Goal: Information Seeking & Learning: Learn about a topic

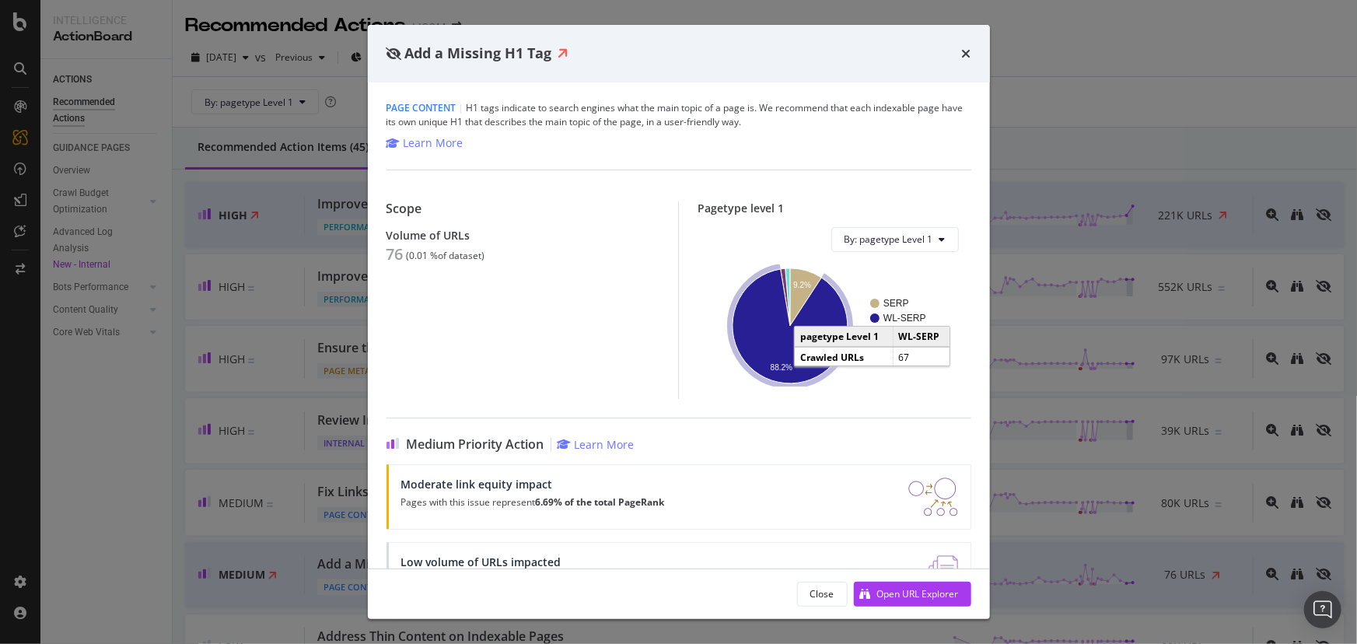
drag, startPoint x: 765, startPoint y: 324, endPoint x: 759, endPoint y: 331, distance: 8.9
click at [759, 331] on icon "A chart." at bounding box center [790, 326] width 115 height 114
click at [965, 51] on icon "times" at bounding box center [966, 53] width 9 height 12
click at [964, 58] on icon "times" at bounding box center [966, 53] width 9 height 12
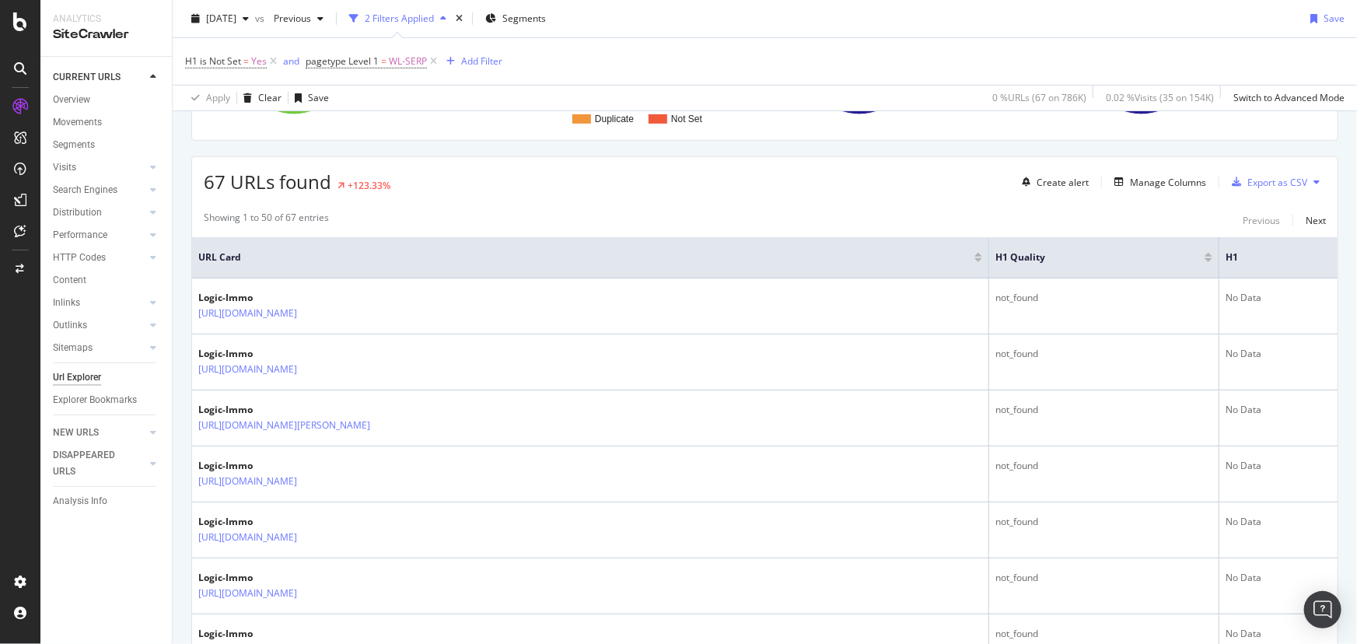
scroll to position [495, 0]
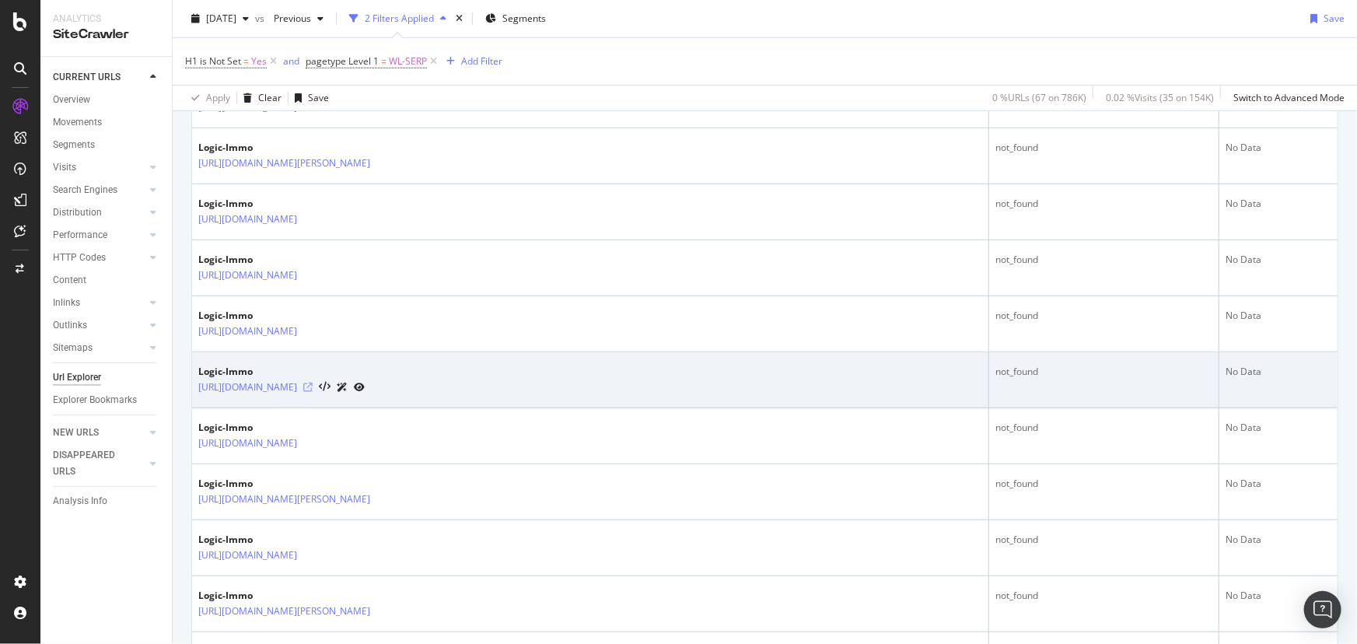
click at [313, 383] on icon at bounding box center [307, 387] width 9 height 9
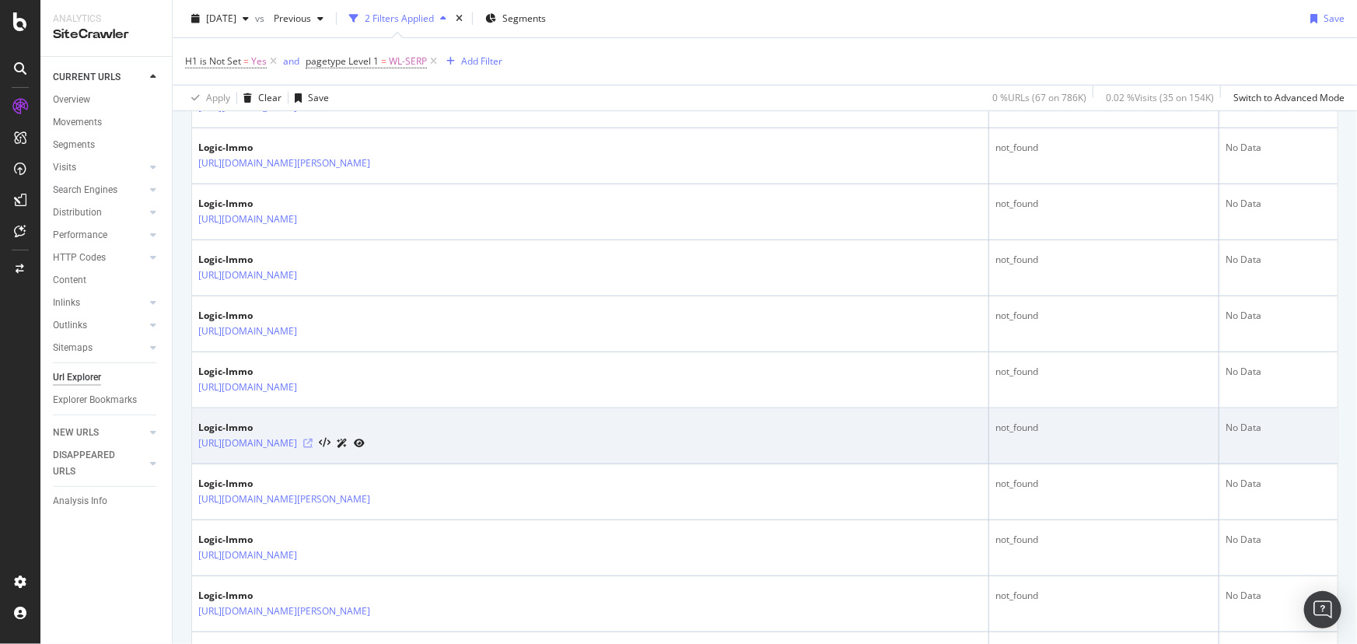
click at [313, 441] on icon at bounding box center [307, 443] width 9 height 9
click at [297, 443] on link "https://www.logic-immo.com/recherche-immo/vente/appartement/chambre-1/normandie…" at bounding box center [247, 444] width 99 height 16
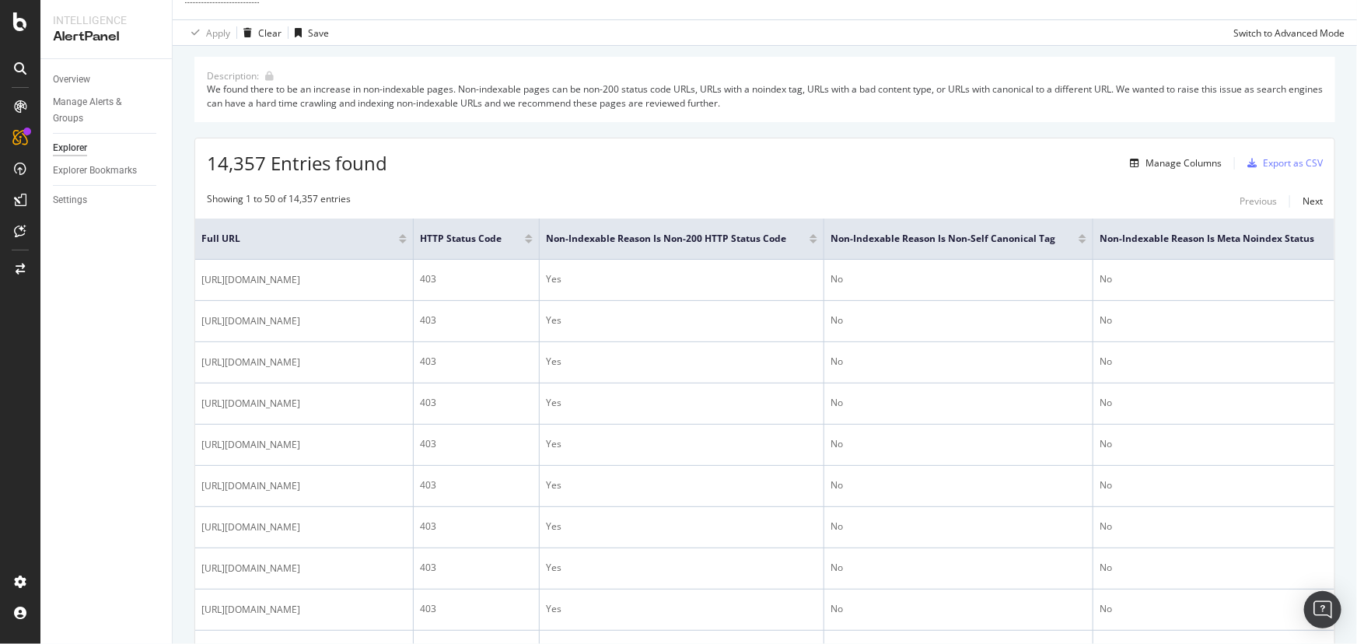
scroll to position [282, 0]
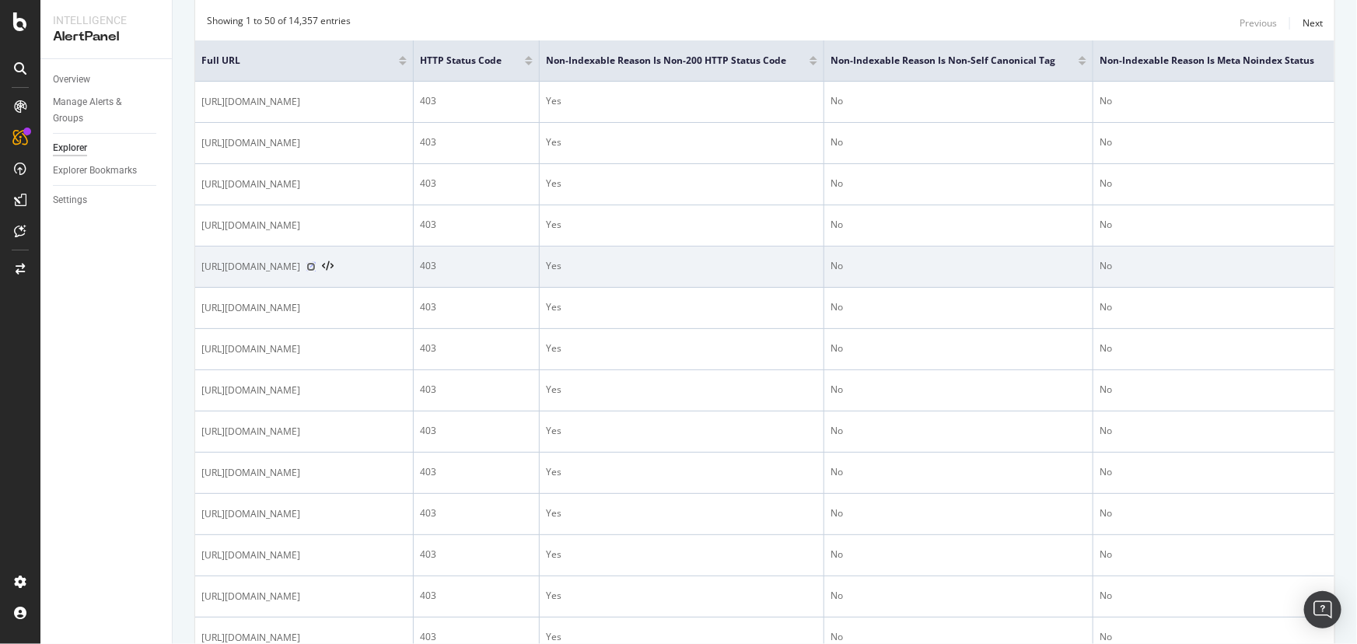
click at [316, 271] on icon at bounding box center [310, 266] width 9 height 9
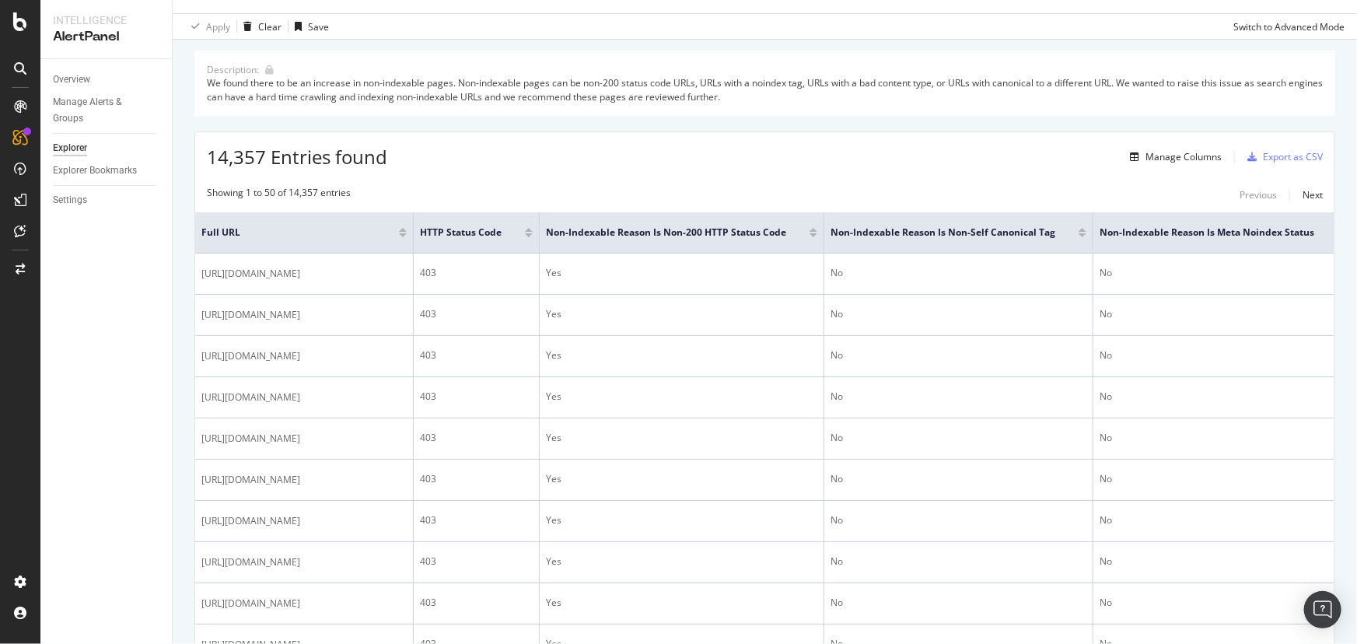
scroll to position [0, 0]
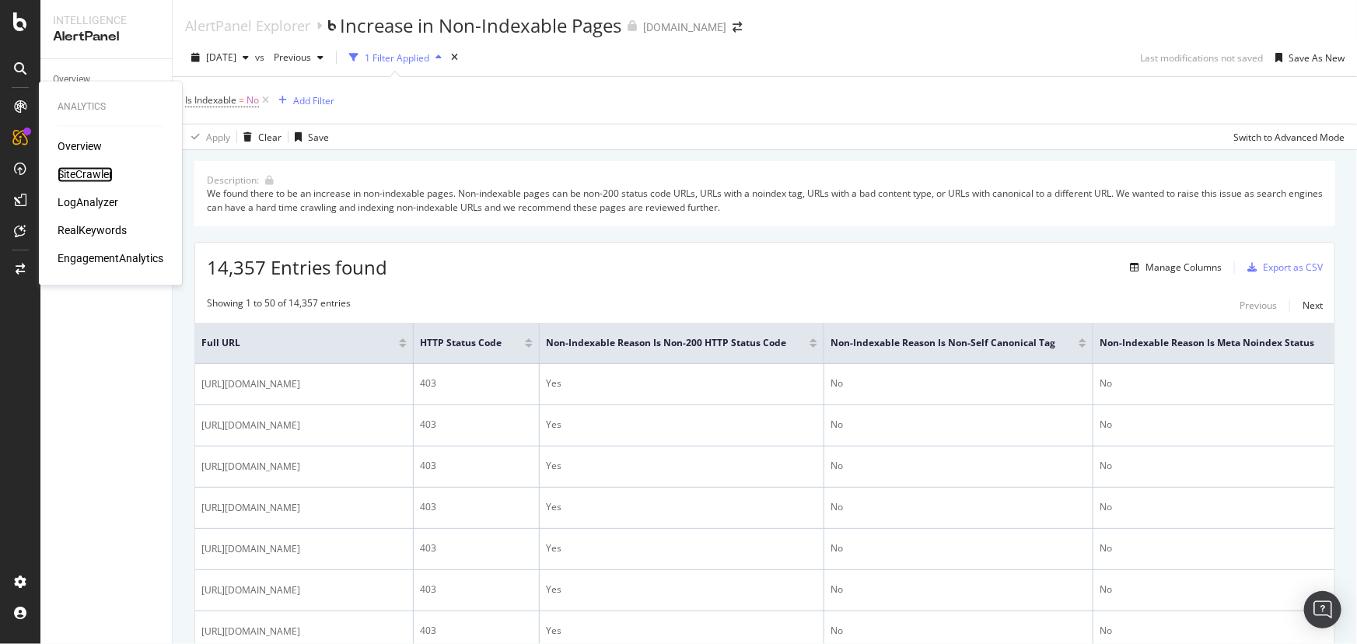
click at [94, 169] on div "SiteCrawler" at bounding box center [85, 175] width 55 height 16
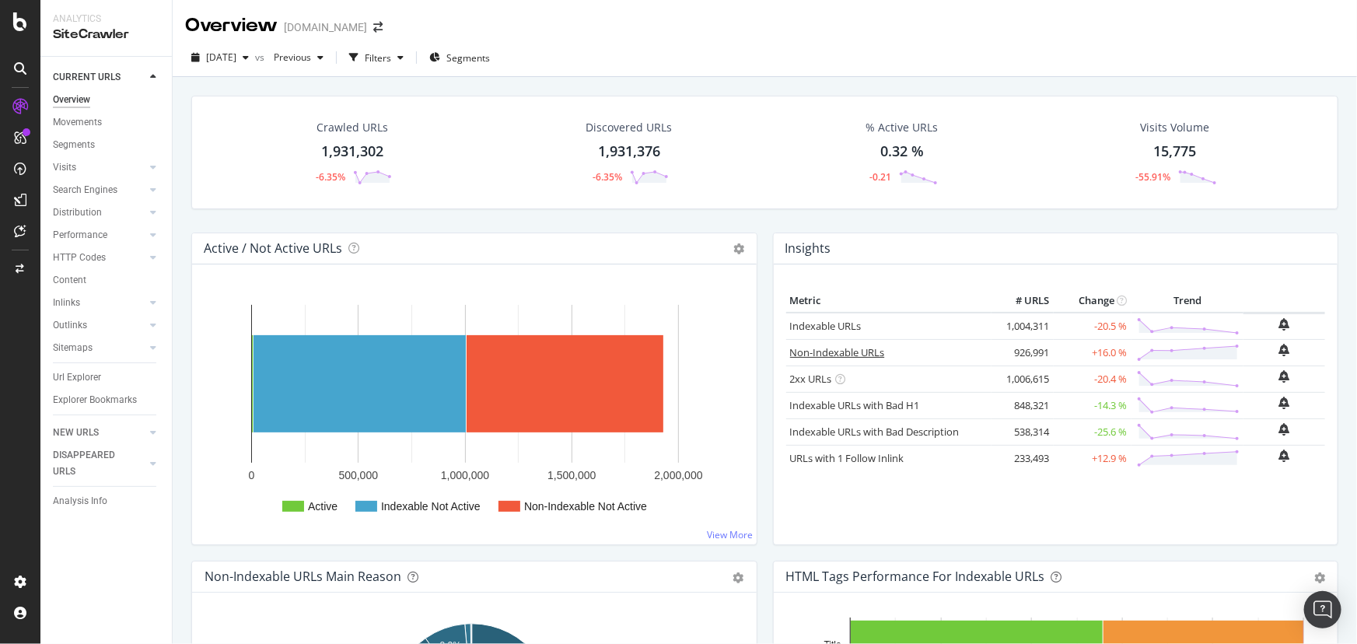
click at [821, 349] on link "Non-Indexable URLs" at bounding box center [837, 352] width 95 height 14
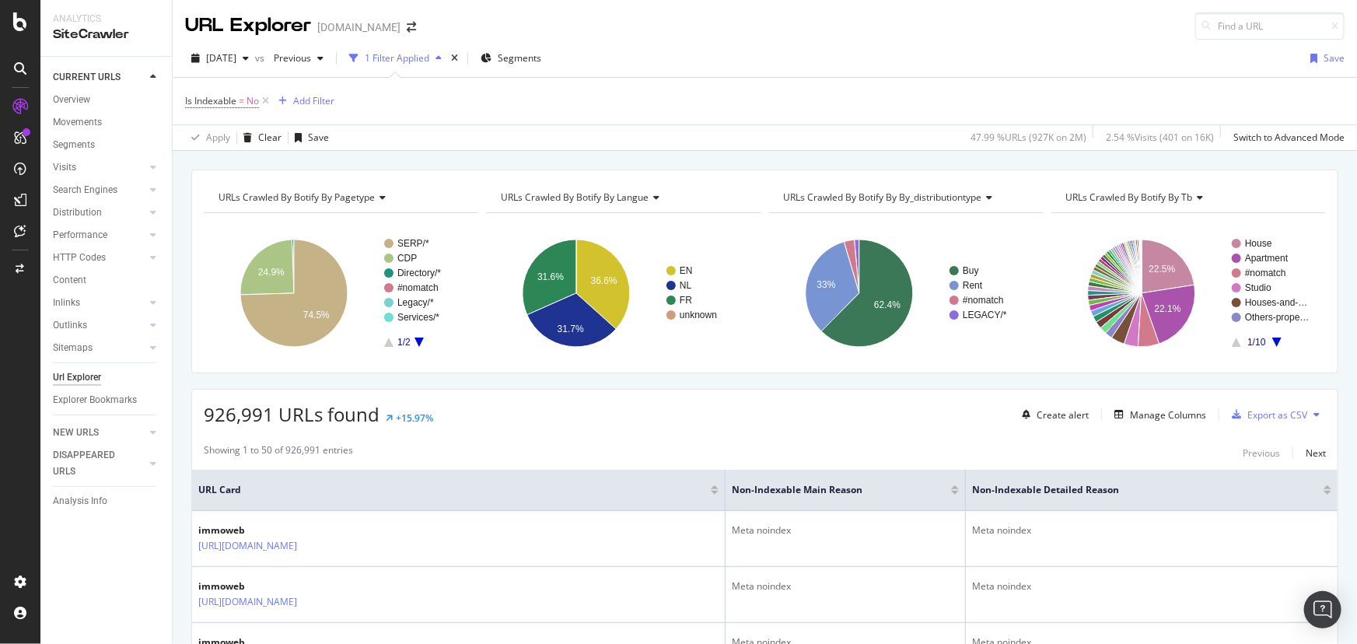
click at [947, 187] on div "URLs Crawled By Botify By by_distributiontype" at bounding box center [905, 197] width 249 height 25
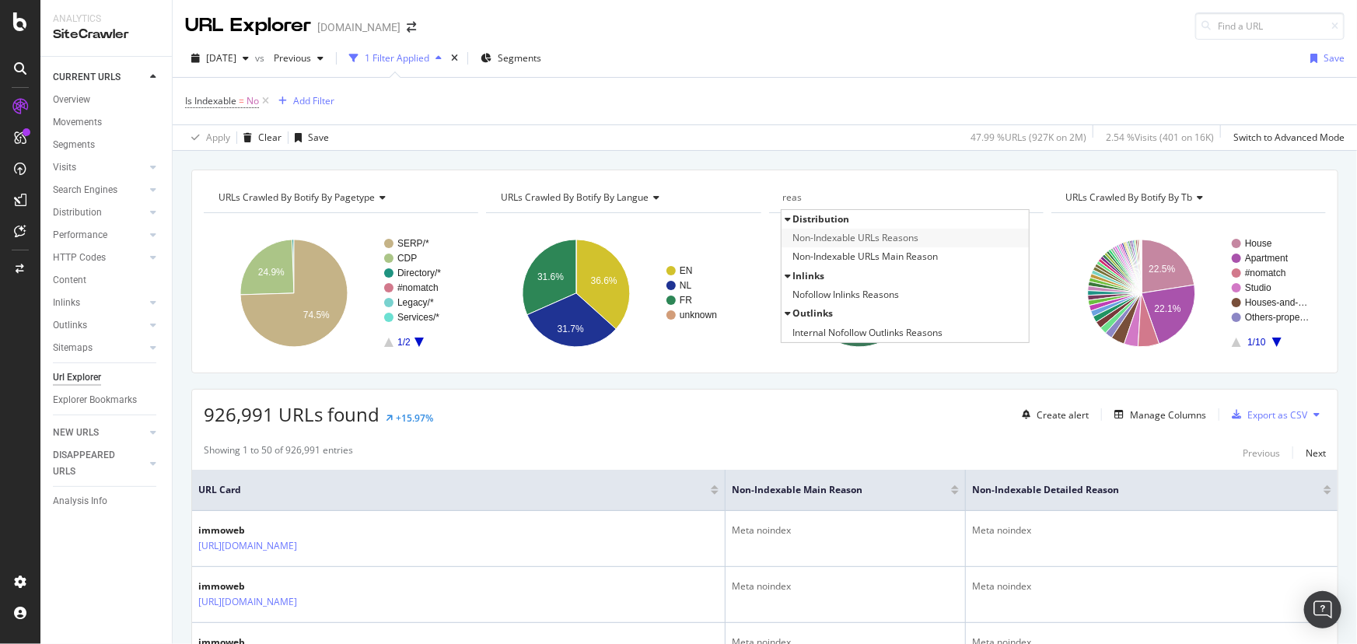
type input "reas"
click at [926, 233] on div "Non-Indexable URLs Reasons" at bounding box center [905, 238] width 247 height 19
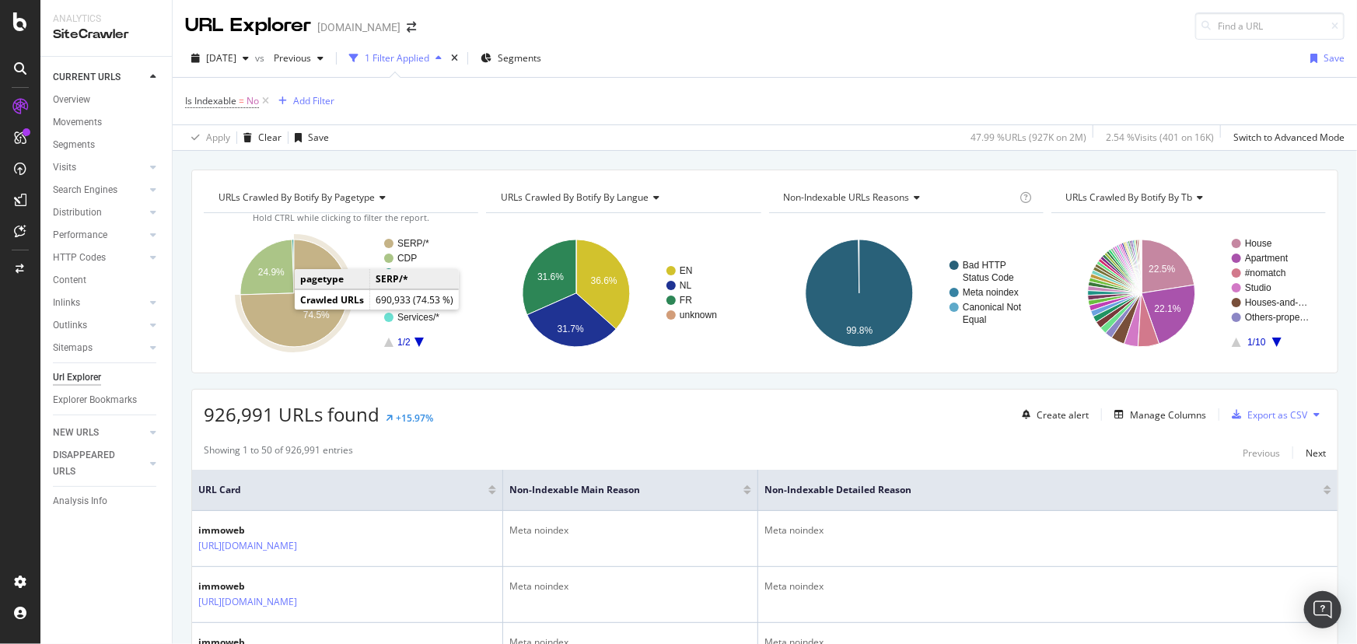
drag, startPoint x: 268, startPoint y: 301, endPoint x: 291, endPoint y: 313, distance: 26.4
click at [291, 313] on icon "A chart." at bounding box center [293, 293] width 107 height 107
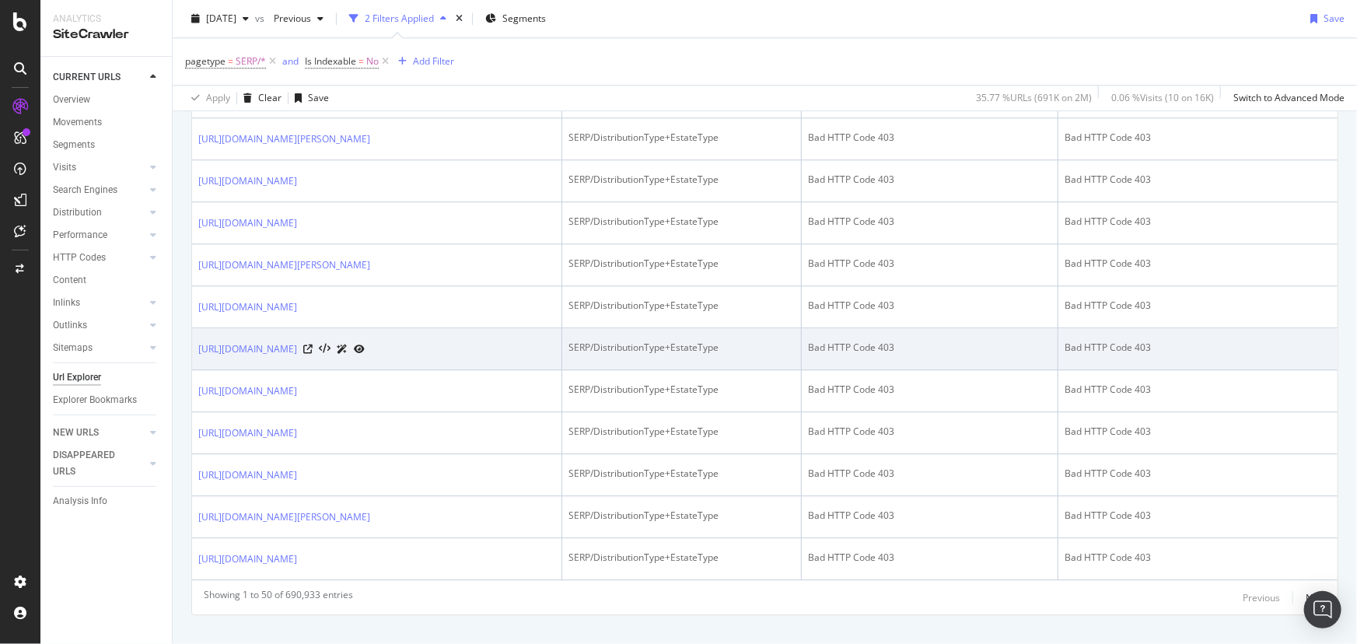
scroll to position [2082, 0]
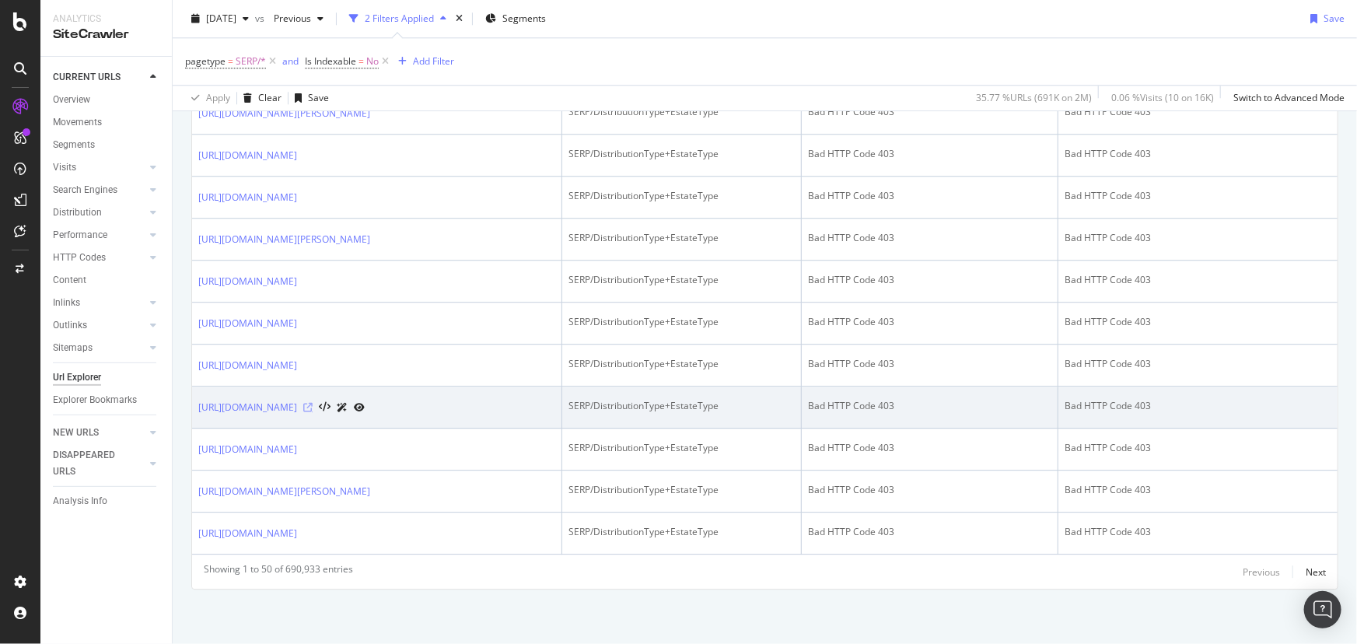
click at [313, 403] on icon at bounding box center [307, 407] width 9 height 9
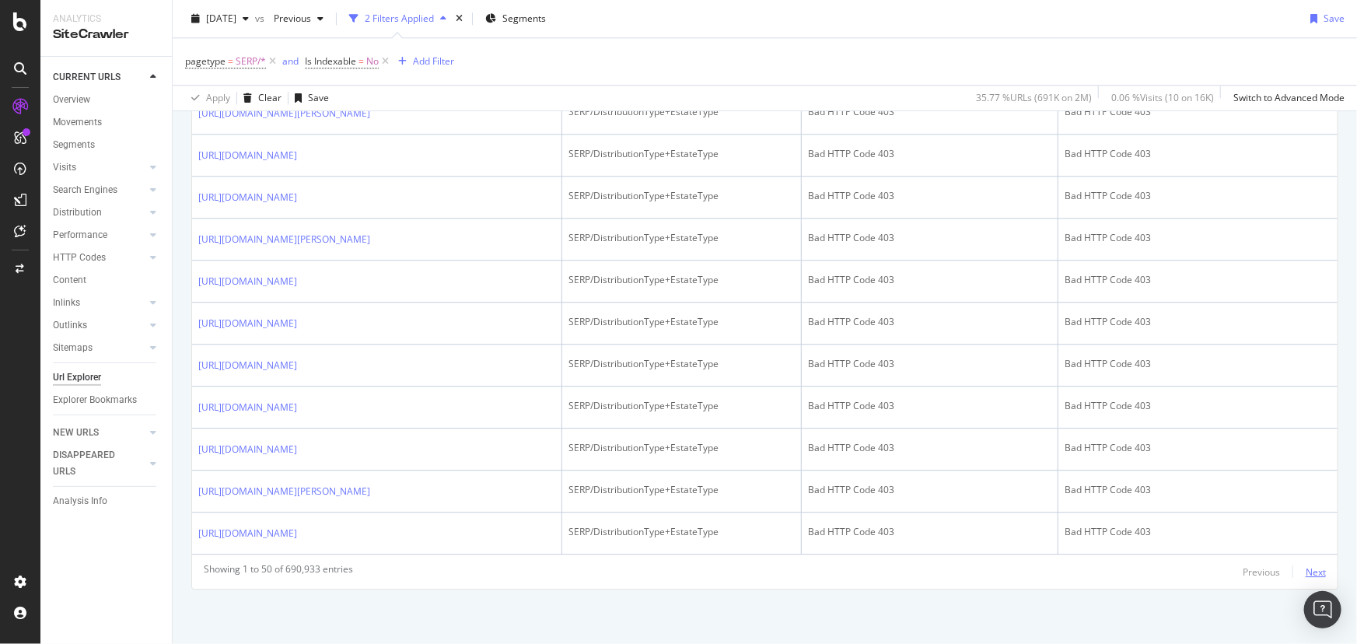
click at [1306, 569] on div "Next" at bounding box center [1316, 572] width 20 height 13
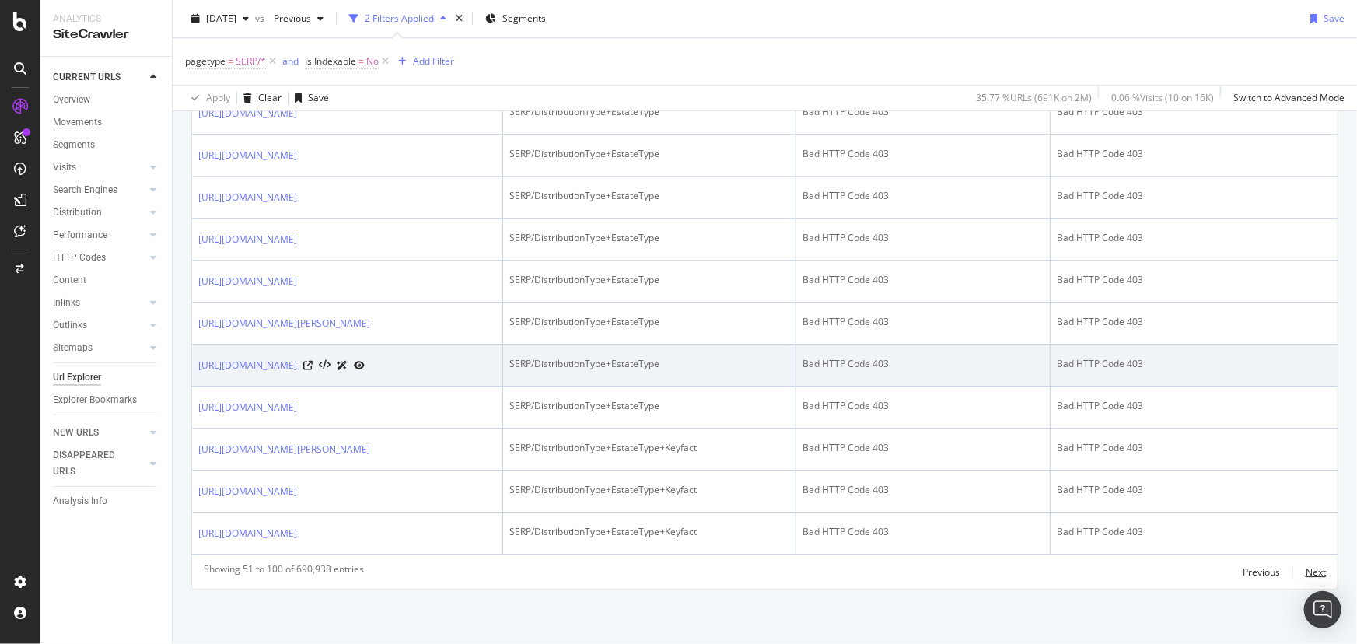
scroll to position [2838, 0]
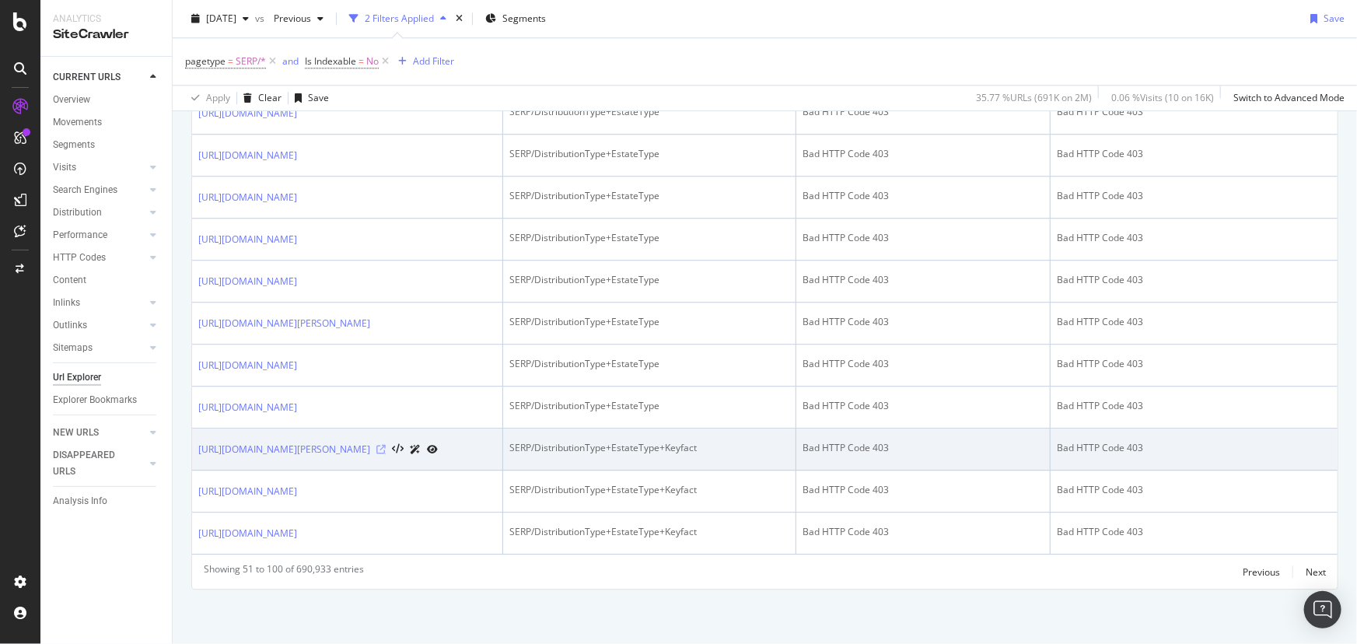
click at [386, 445] on icon at bounding box center [380, 449] width 9 height 9
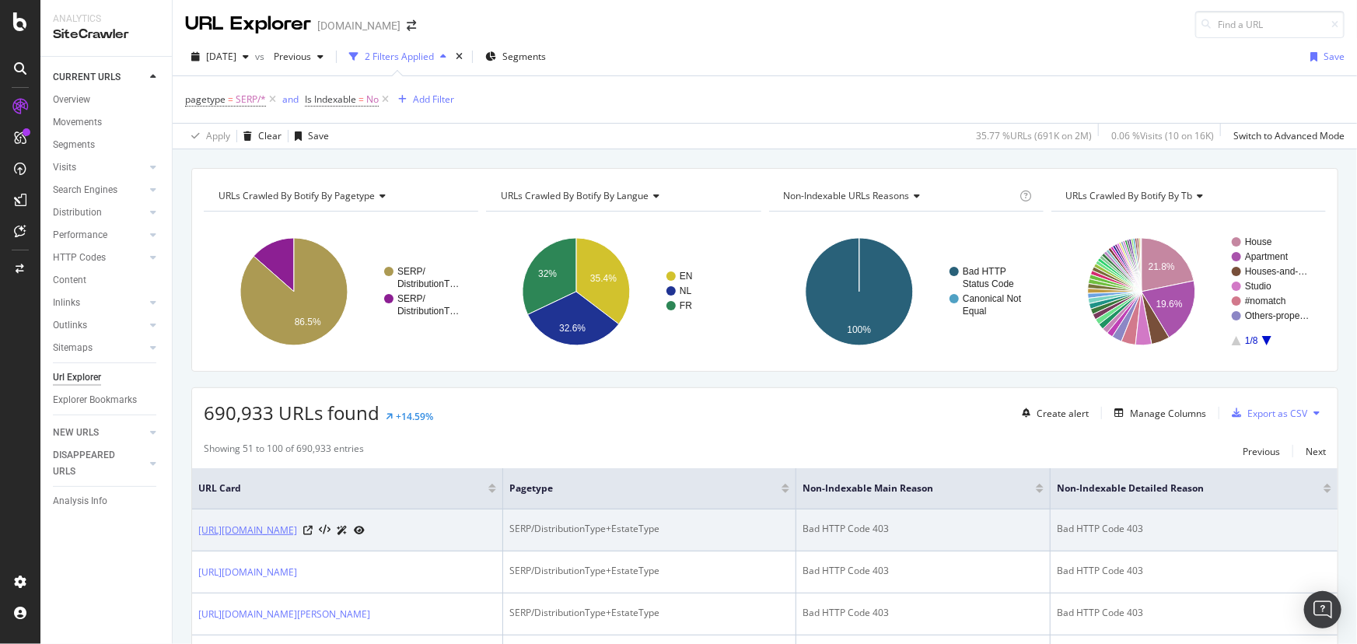
scroll to position [0, 0]
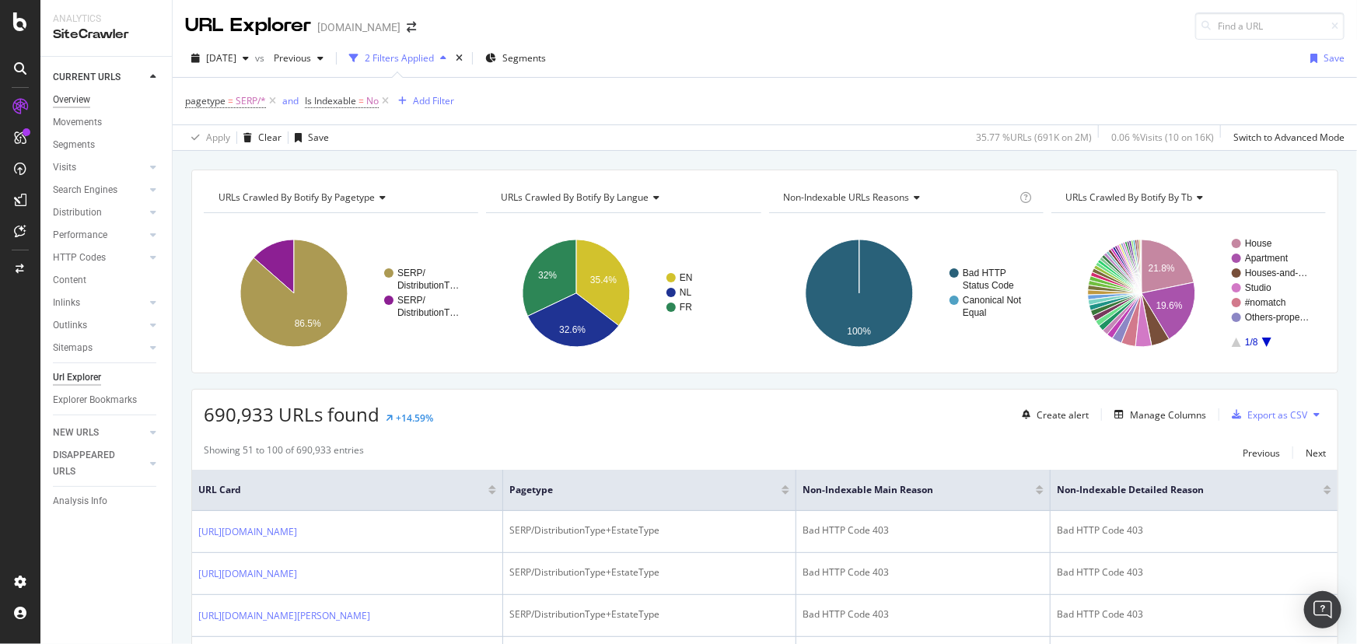
click at [77, 101] on div "Overview" at bounding box center [71, 100] width 37 height 16
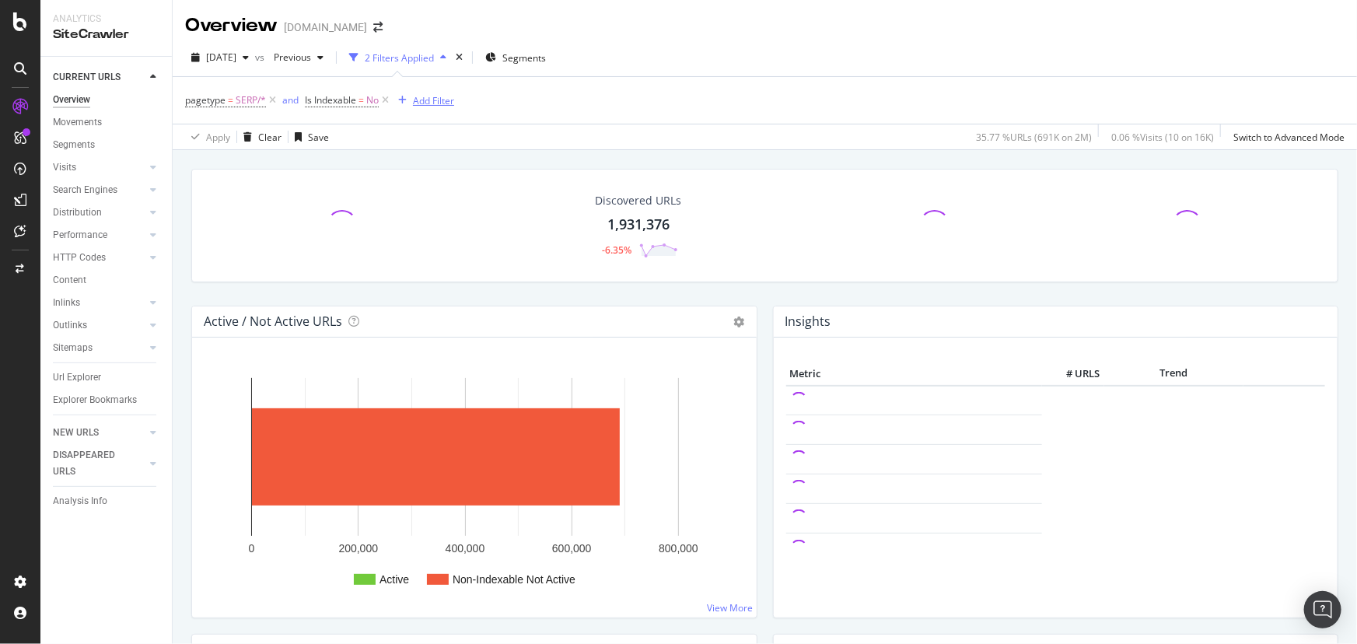
click at [387, 101] on icon at bounding box center [385, 101] width 13 height 16
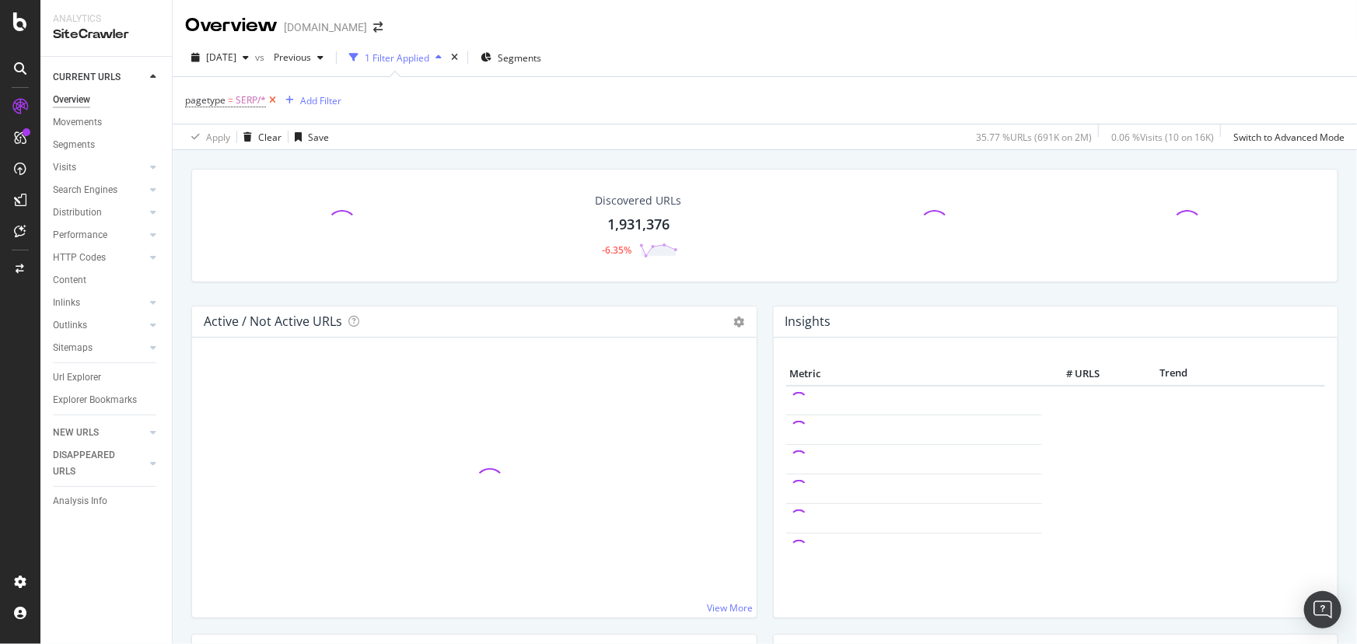
click at [274, 98] on icon at bounding box center [272, 101] width 13 height 16
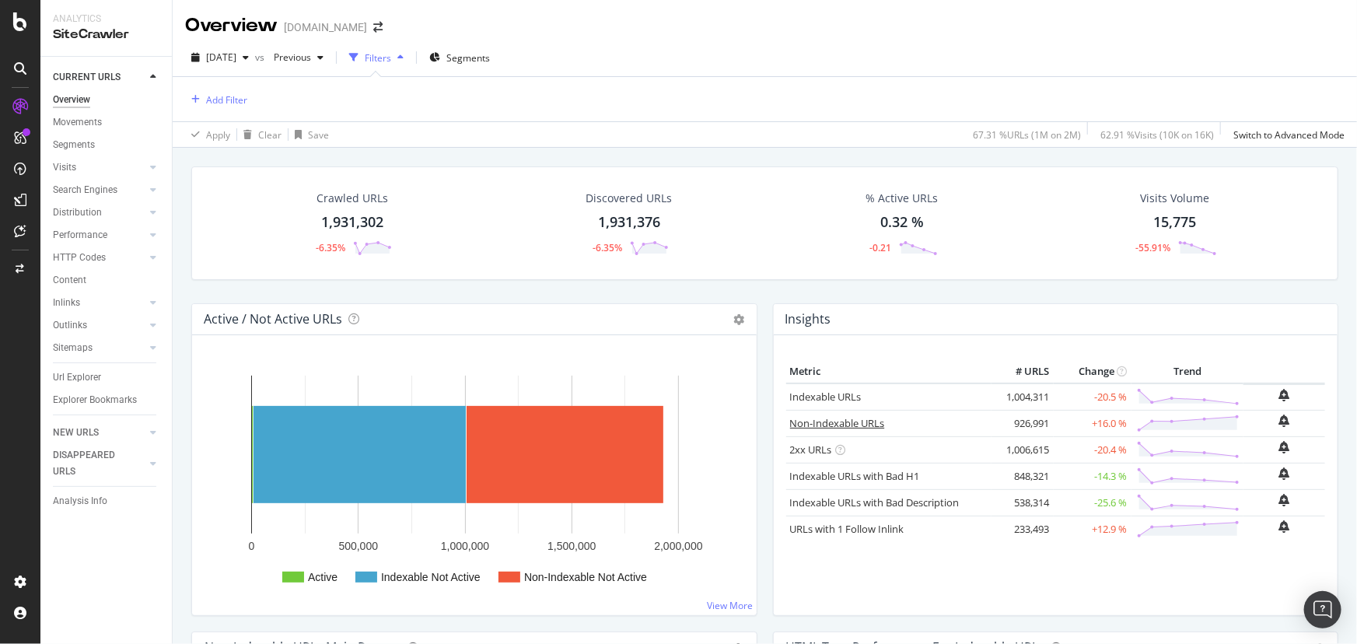
click at [845, 418] on link "Non-Indexable URLs" at bounding box center [837, 423] width 95 height 14
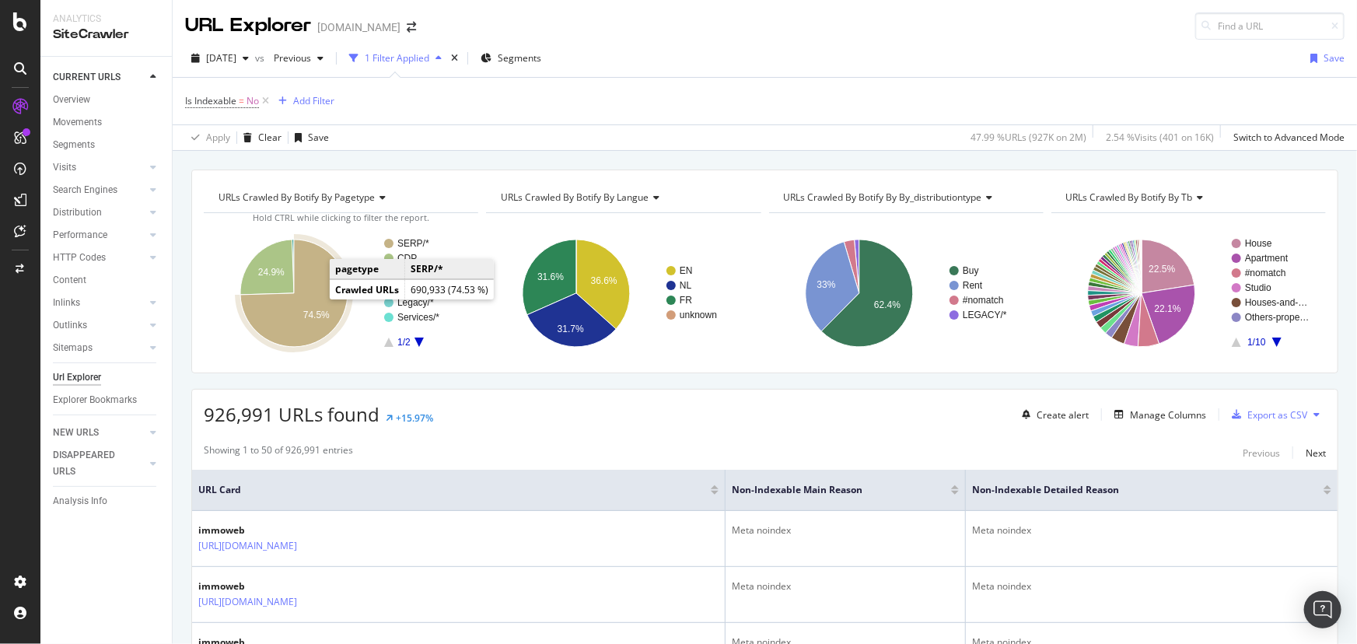
click at [311, 297] on icon "A chart." at bounding box center [293, 293] width 107 height 107
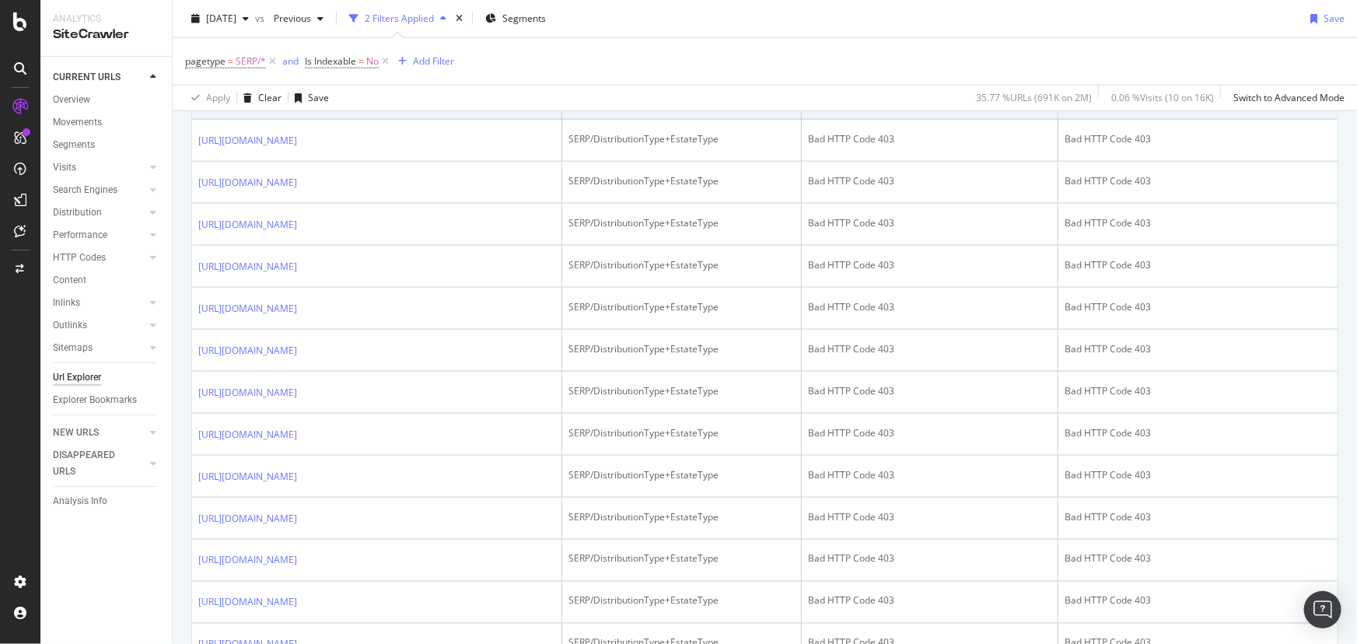
scroll to position [1131, 0]
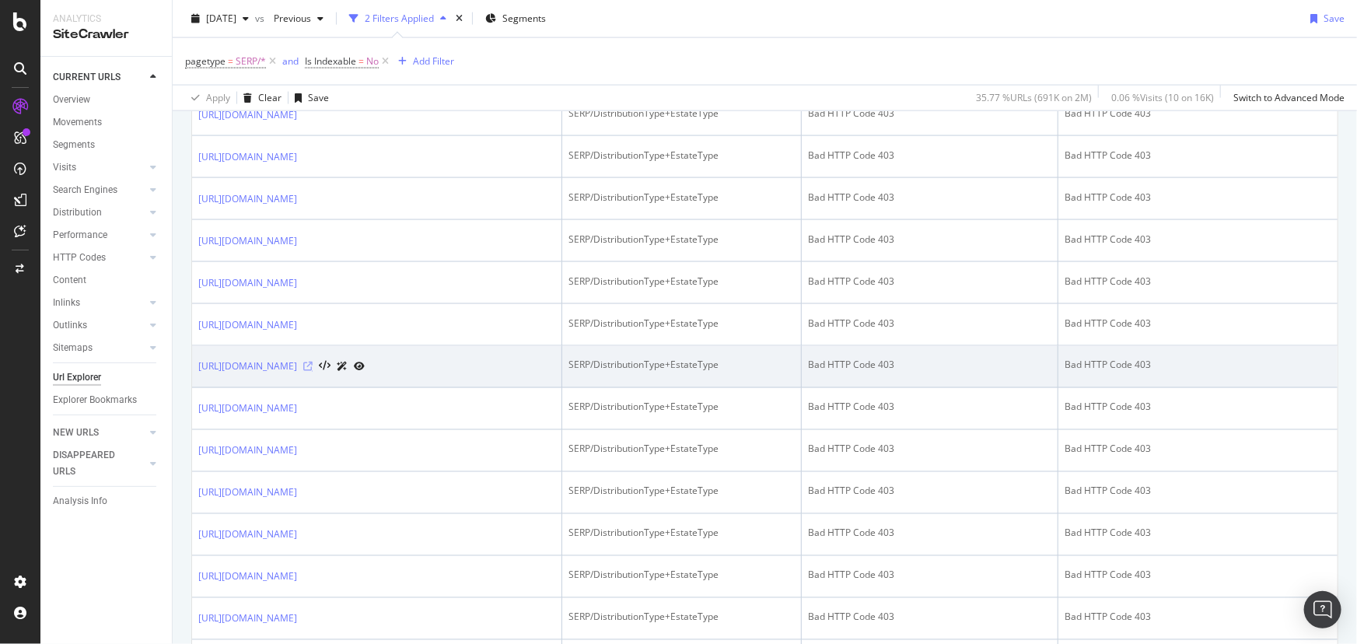
click at [313, 372] on icon at bounding box center [307, 366] width 9 height 9
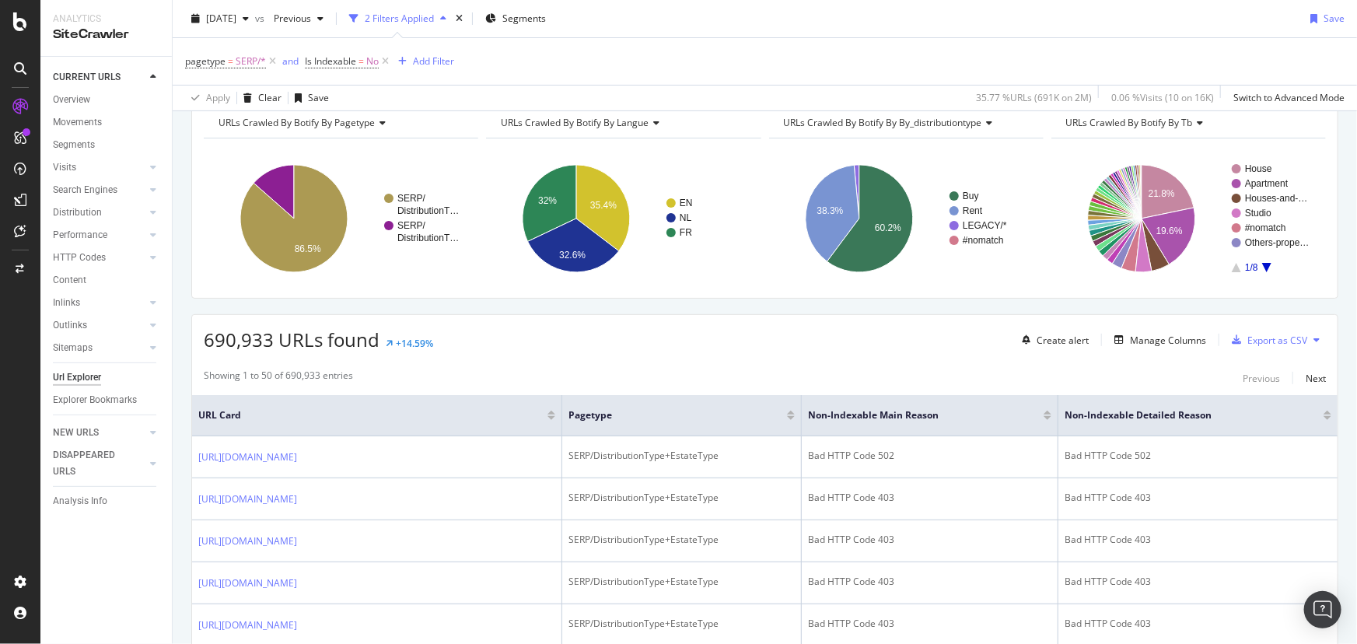
scroll to position [0, 0]
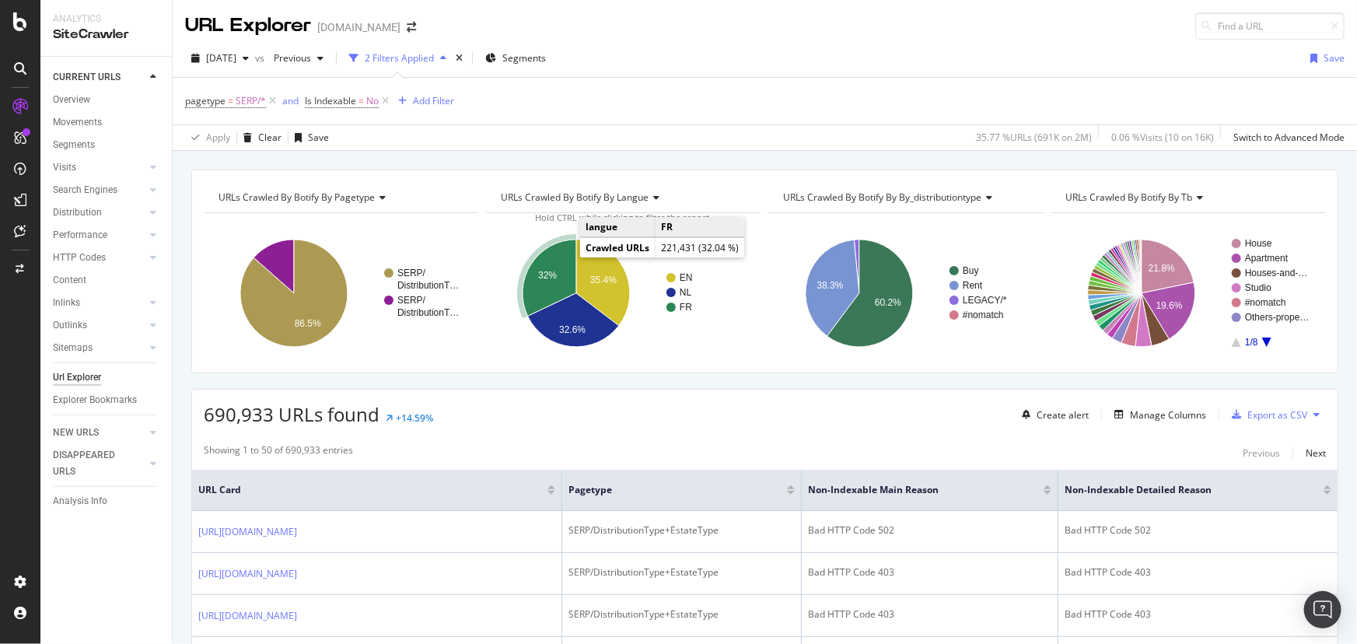
click at [552, 275] on text "32%" at bounding box center [547, 275] width 19 height 11
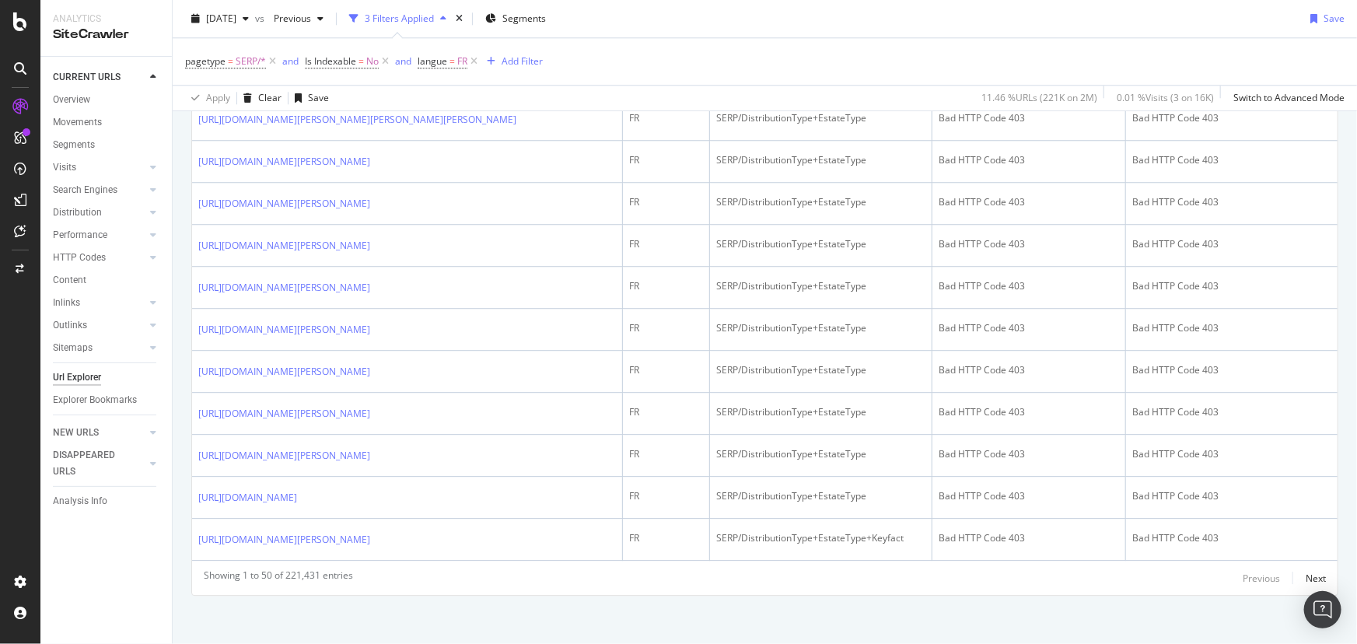
scroll to position [2422, 0]
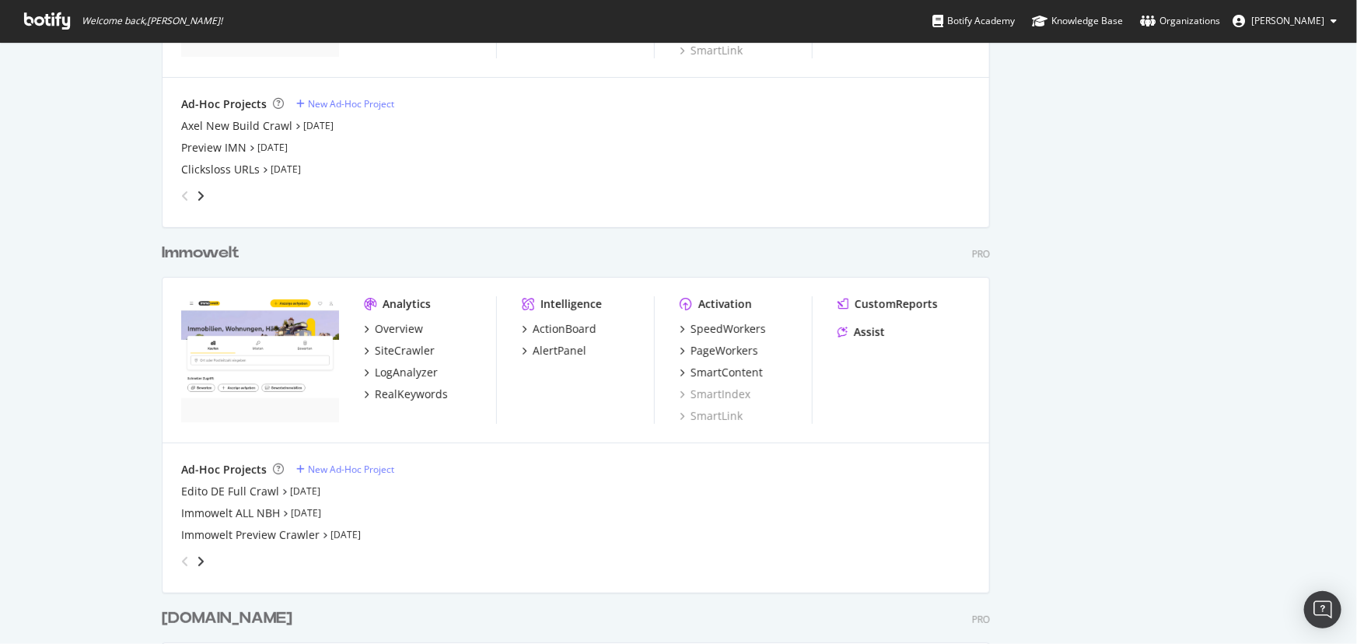
scroll to position [3336, 0]
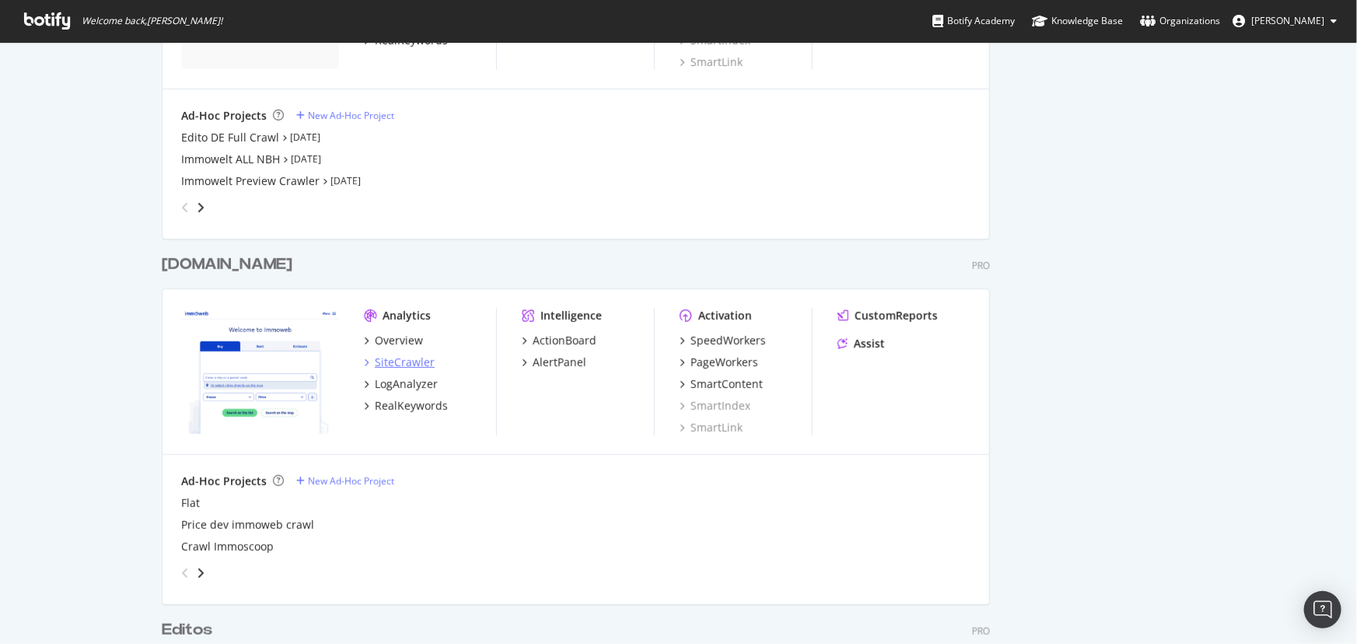
click at [410, 365] on div "SiteCrawler" at bounding box center [405, 363] width 60 height 16
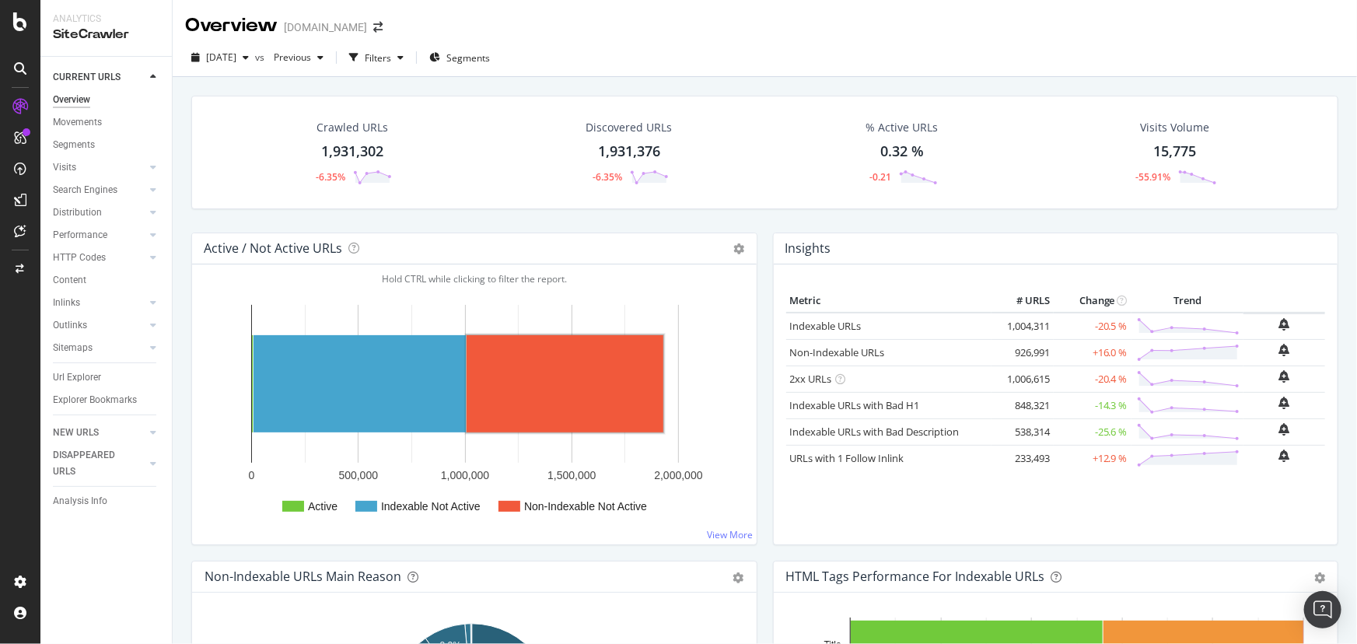
click at [527, 373] on rect "A chart." at bounding box center [565, 383] width 197 height 97
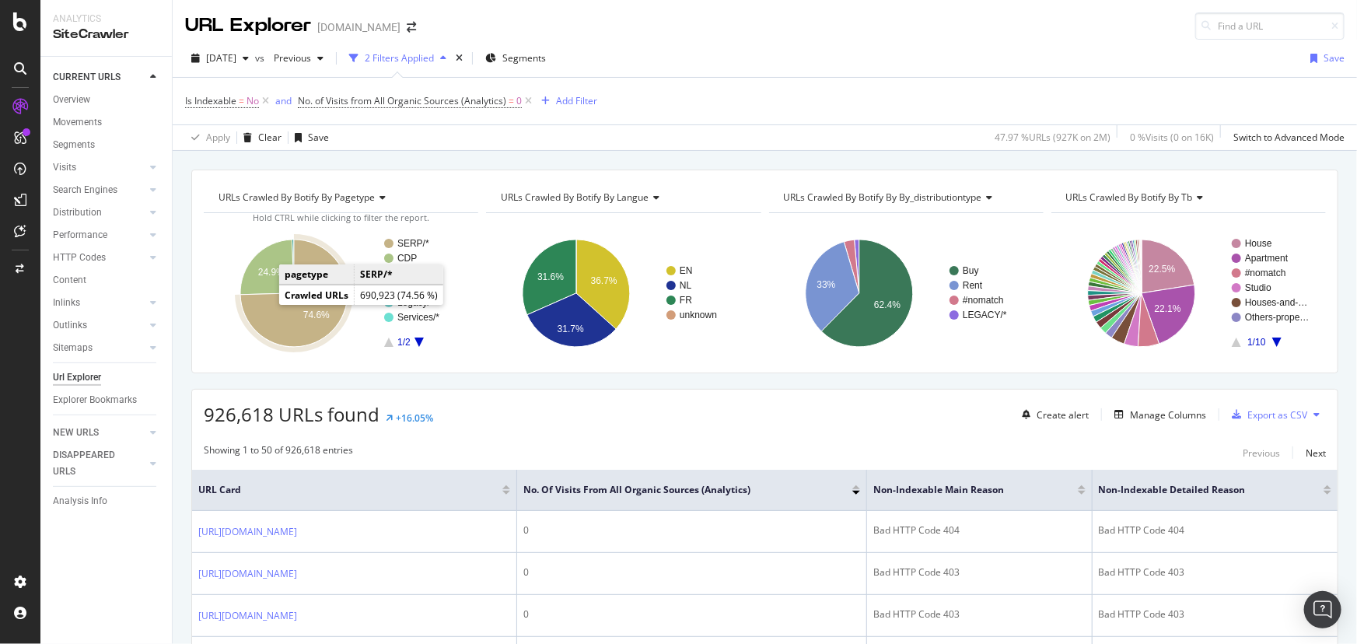
click at [282, 318] on icon "A chart." at bounding box center [293, 293] width 107 height 107
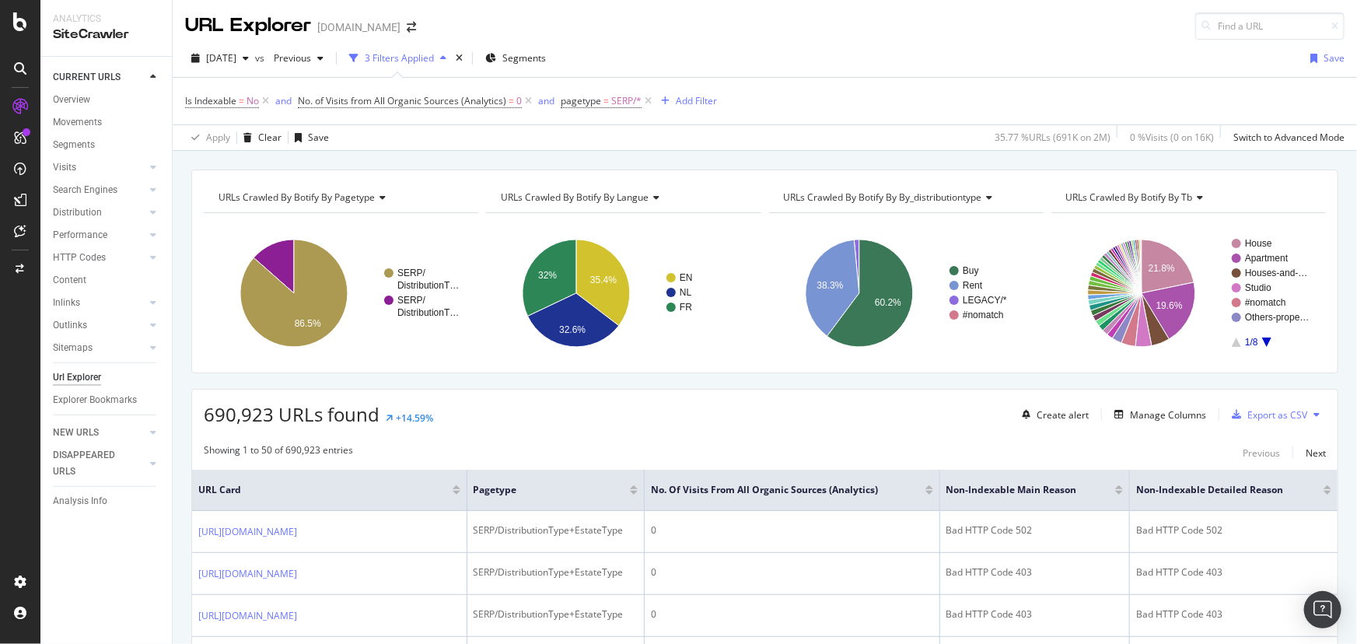
scroll to position [495, 0]
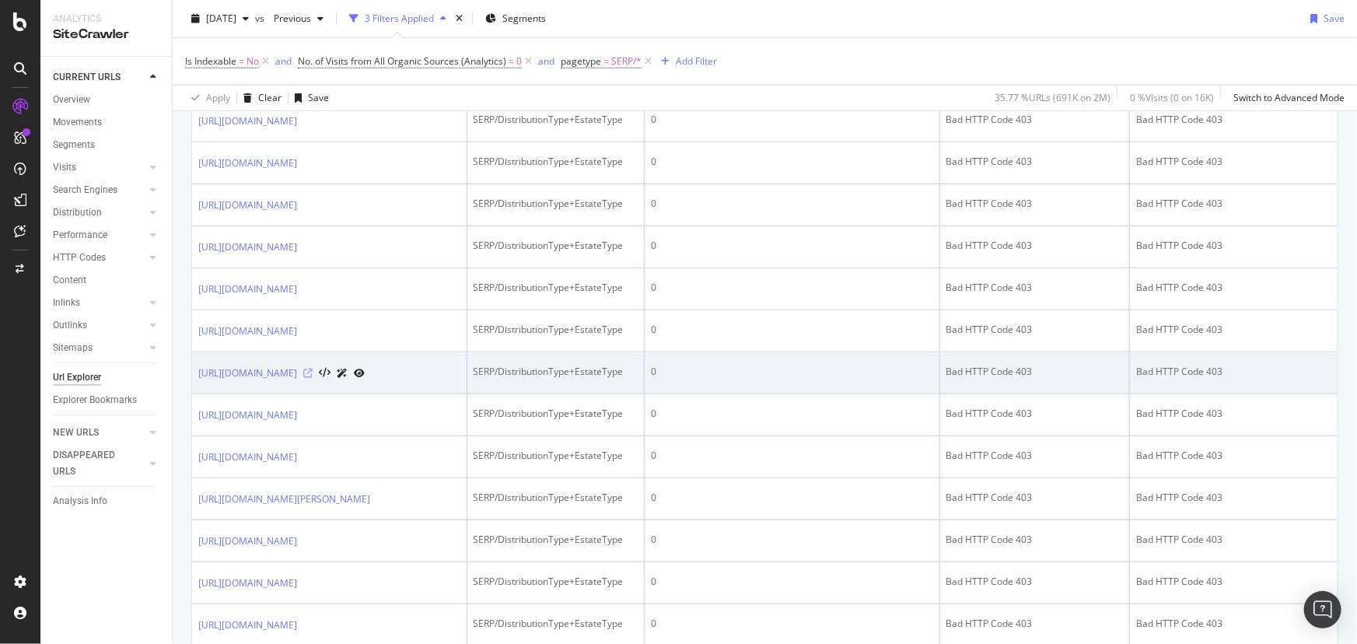
click at [313, 378] on icon at bounding box center [307, 373] width 9 height 9
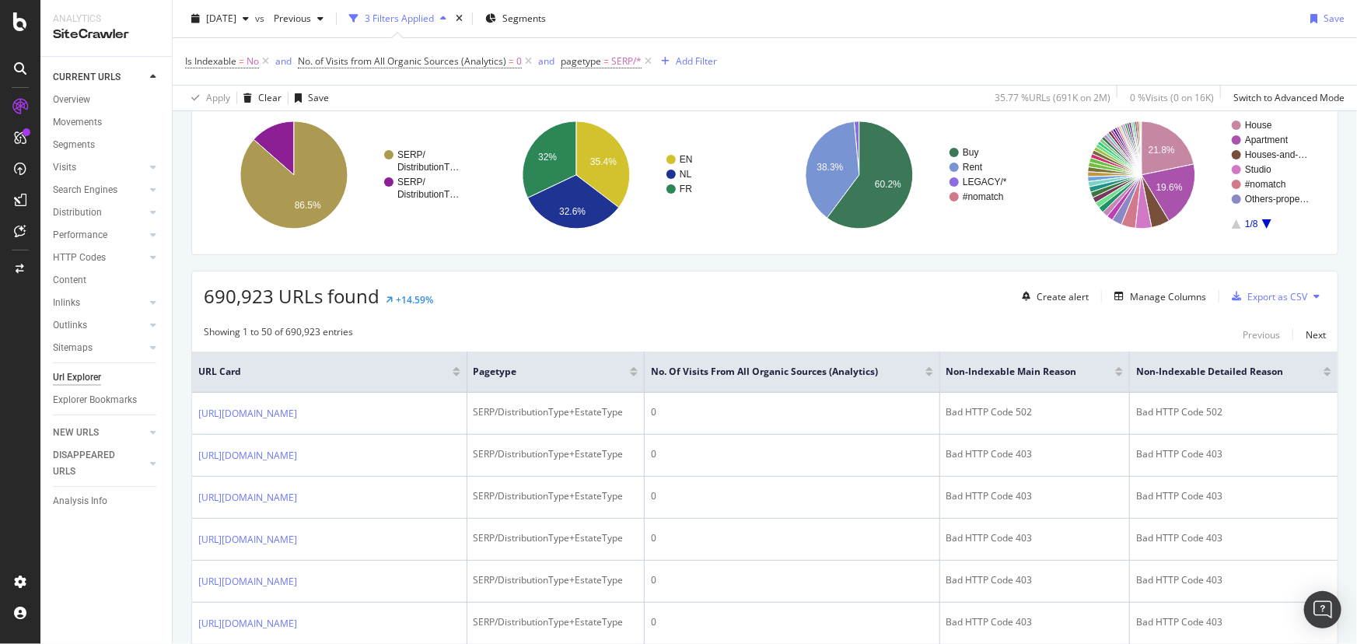
scroll to position [0, 0]
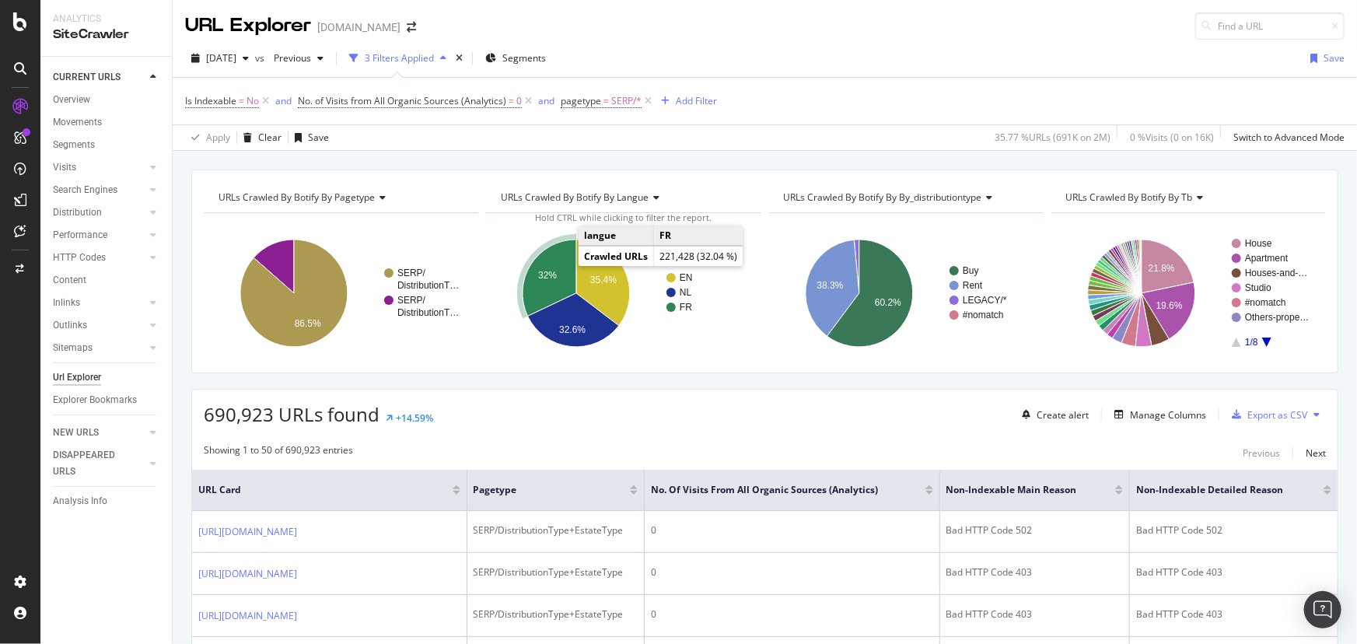
click at [542, 260] on icon "A chart." at bounding box center [550, 278] width 54 height 77
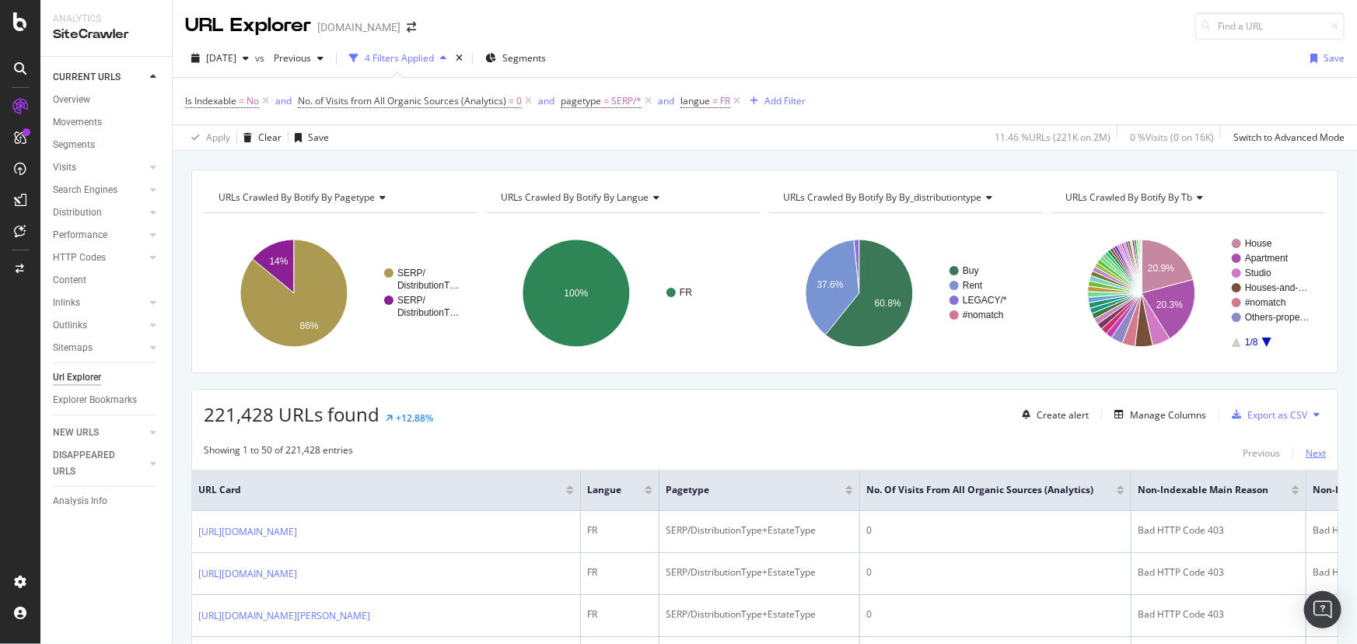
click at [1315, 449] on div "Next" at bounding box center [1316, 452] width 20 height 13
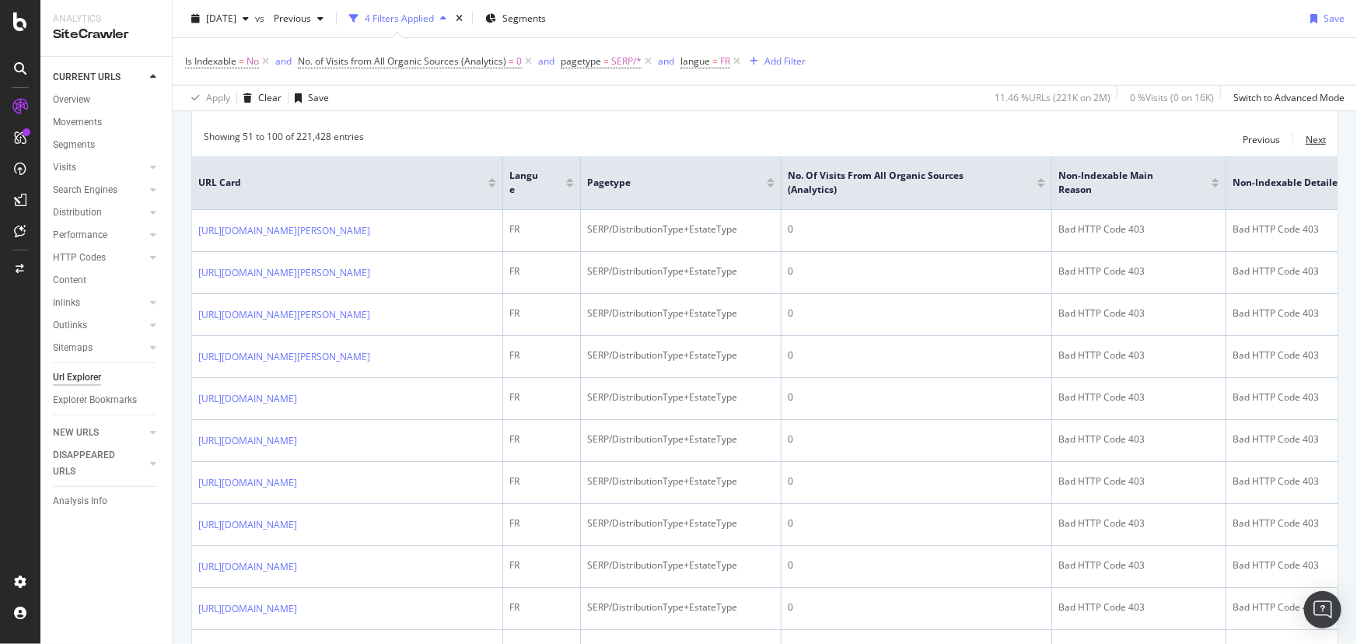
scroll to position [70, 0]
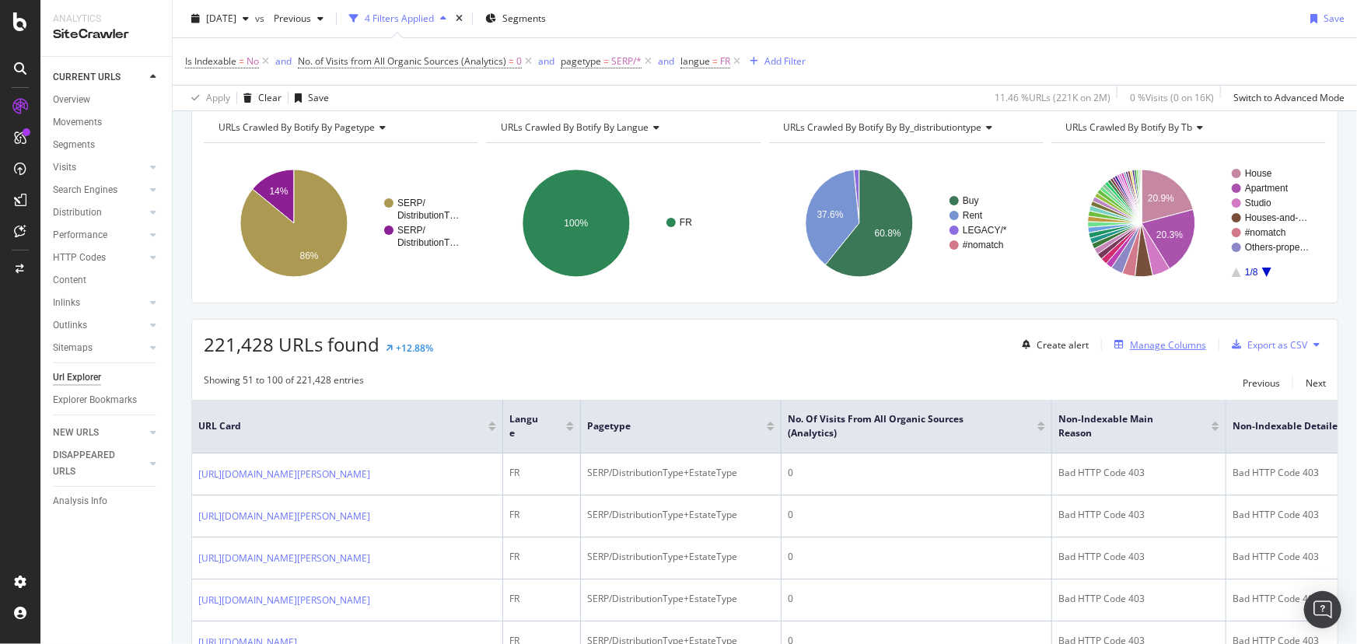
click at [1151, 347] on div "Manage Columns" at bounding box center [1168, 344] width 76 height 13
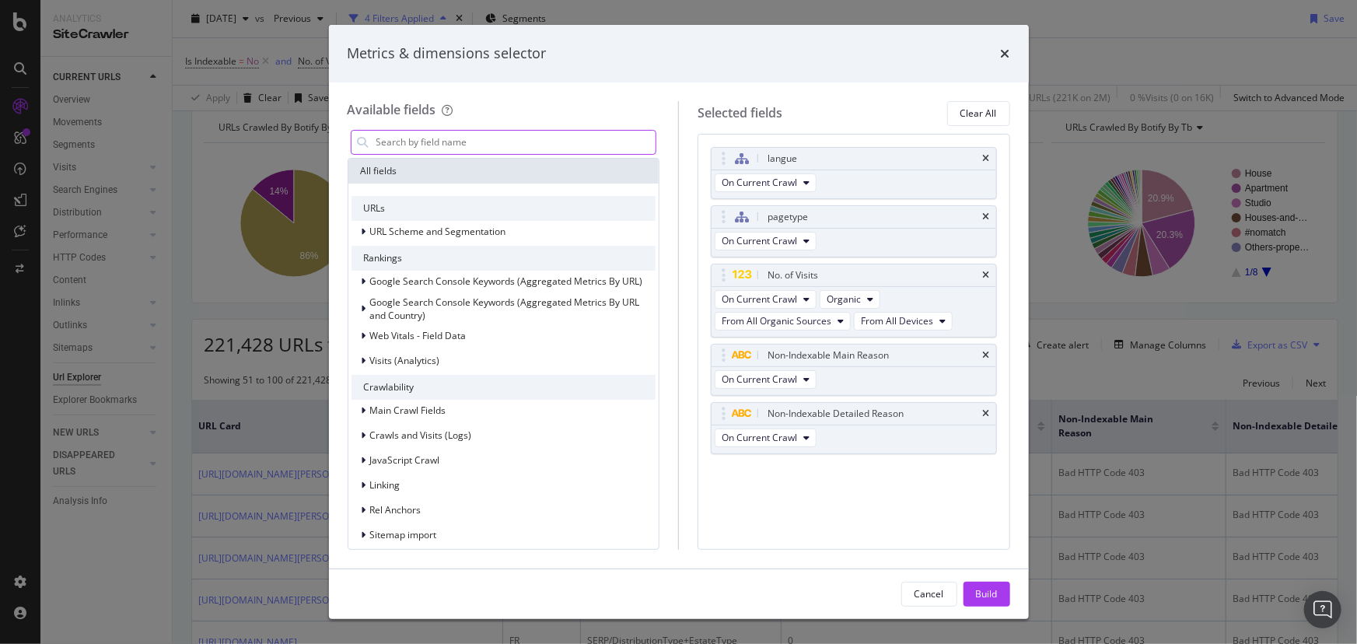
click at [436, 132] on input "modal" at bounding box center [516, 142] width 282 height 23
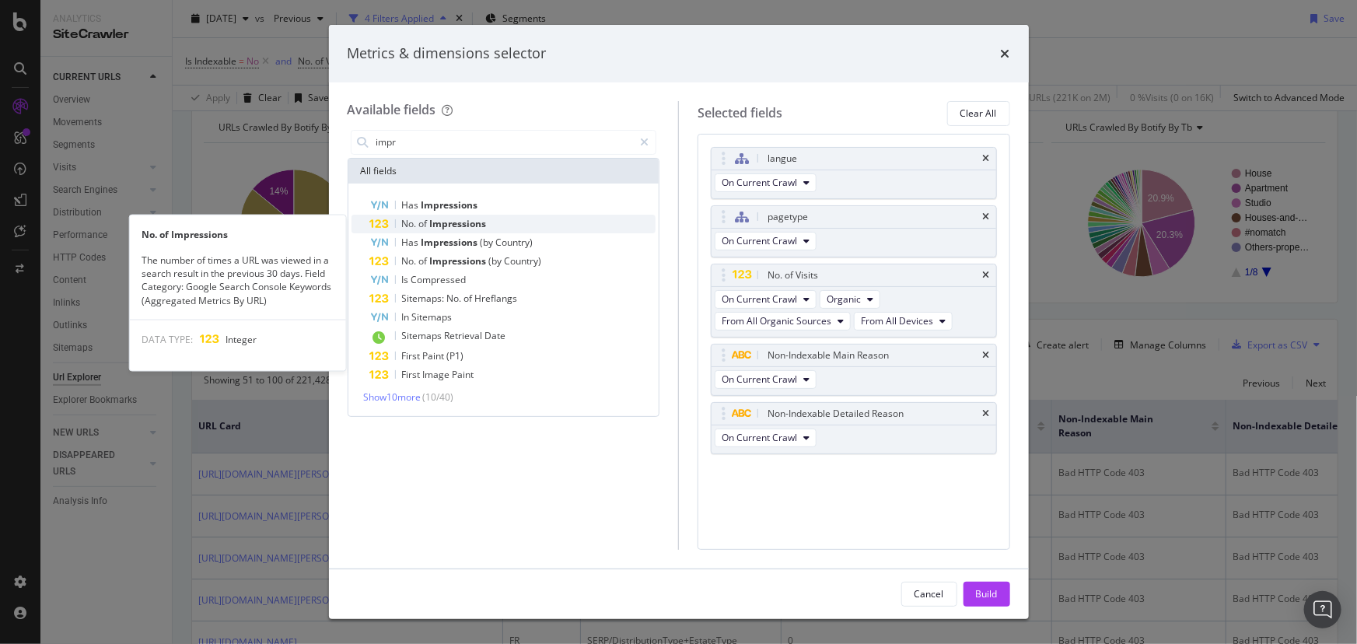
type input "impr"
click at [463, 215] on div "No. of Impressions" at bounding box center [513, 224] width 286 height 19
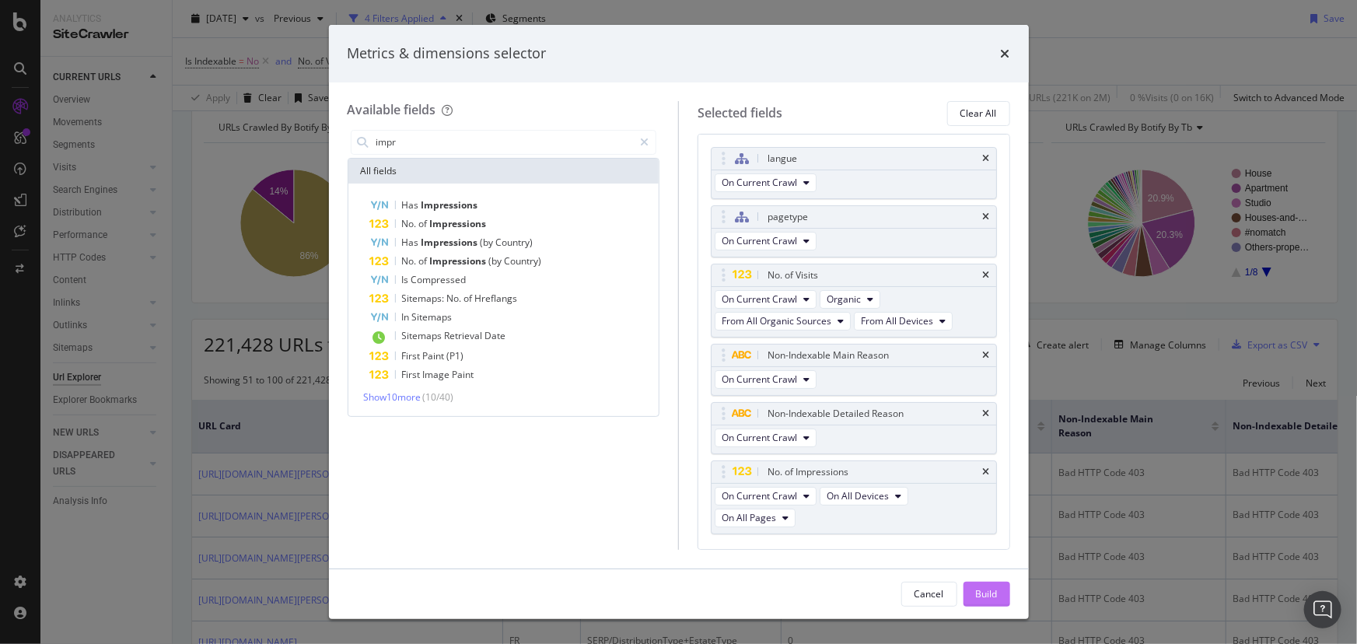
click at [988, 593] on div "Build" at bounding box center [987, 593] width 22 height 13
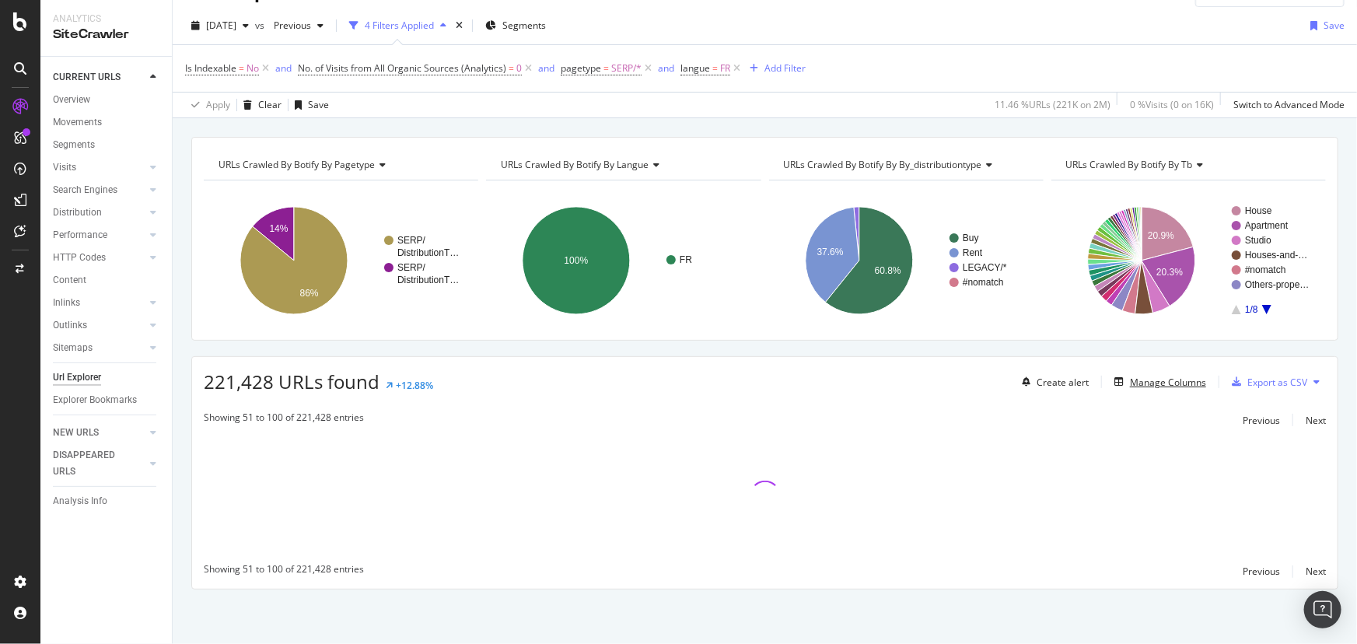
scroll to position [32, 0]
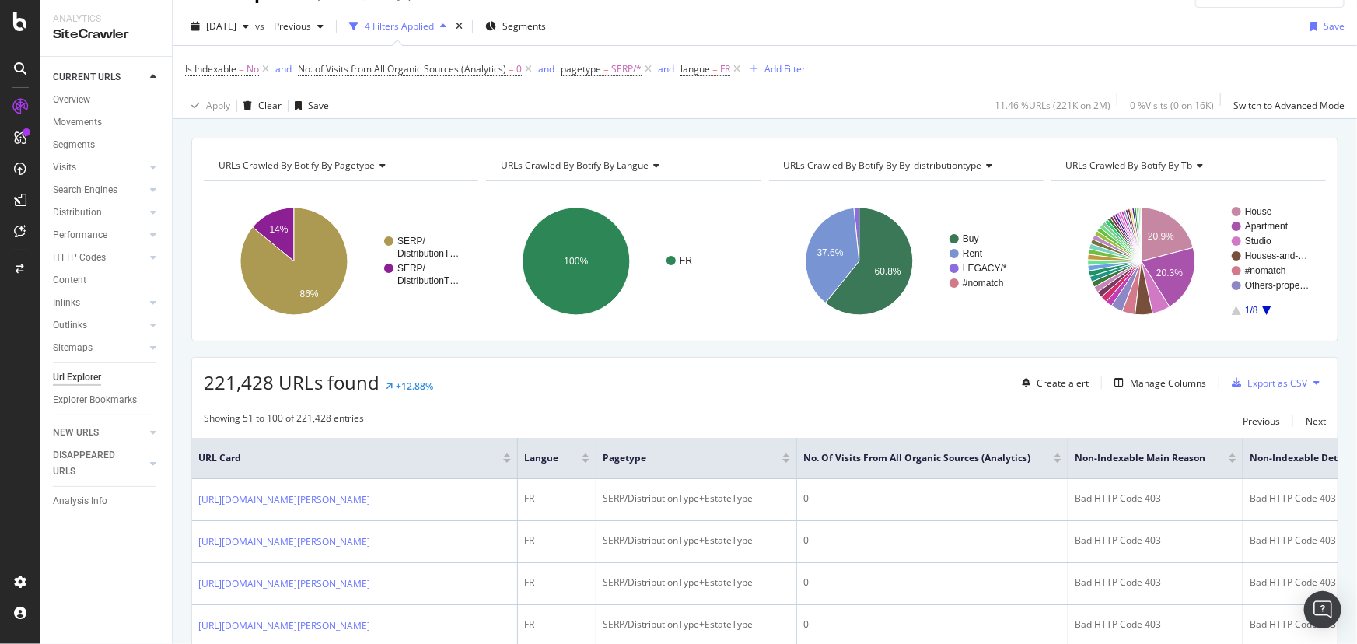
click at [1062, 460] on div at bounding box center [1058, 461] width 8 height 4
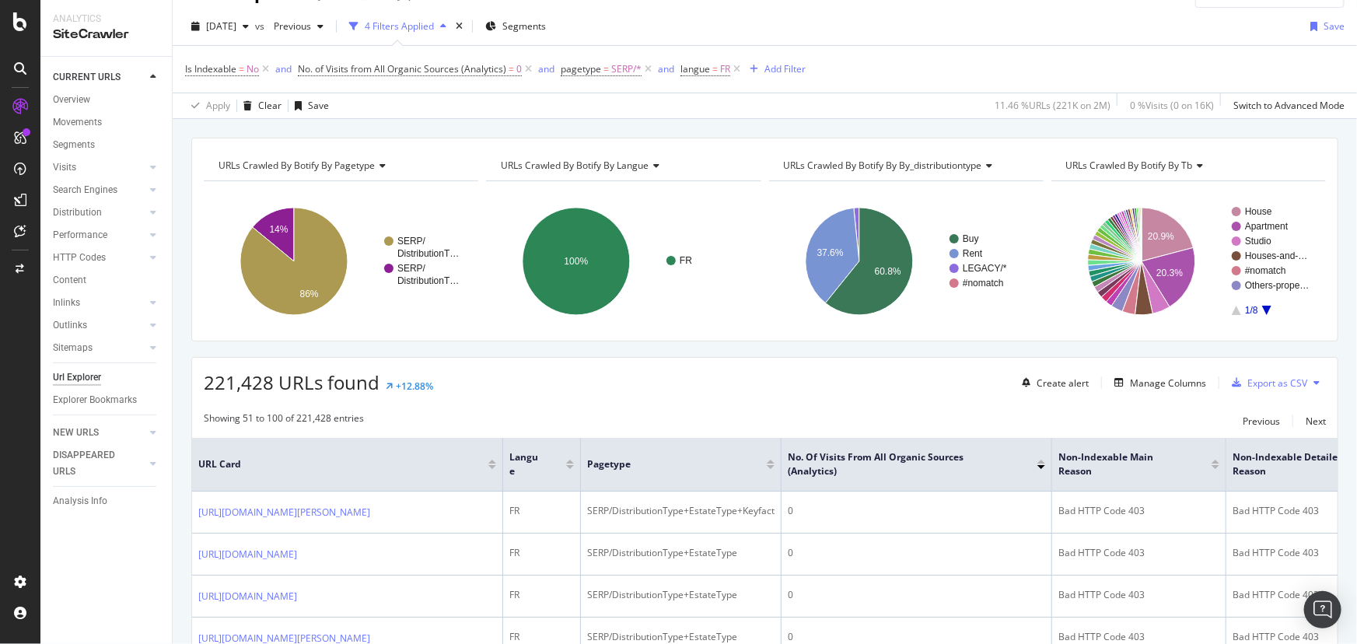
click at [1042, 462] on div at bounding box center [1042, 462] width 8 height 4
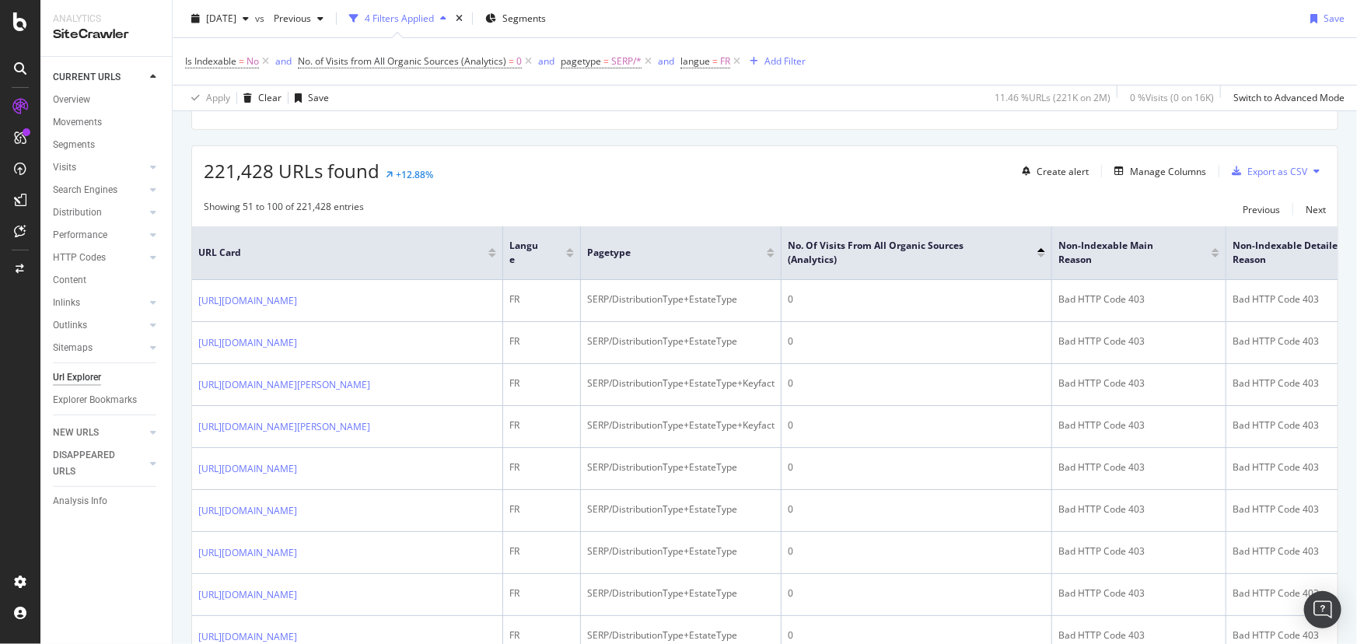
scroll to position [244, 0]
click at [1040, 251] on div at bounding box center [1042, 251] width 8 height 9
click at [751, 250] on icon at bounding box center [754, 251] width 12 height 12
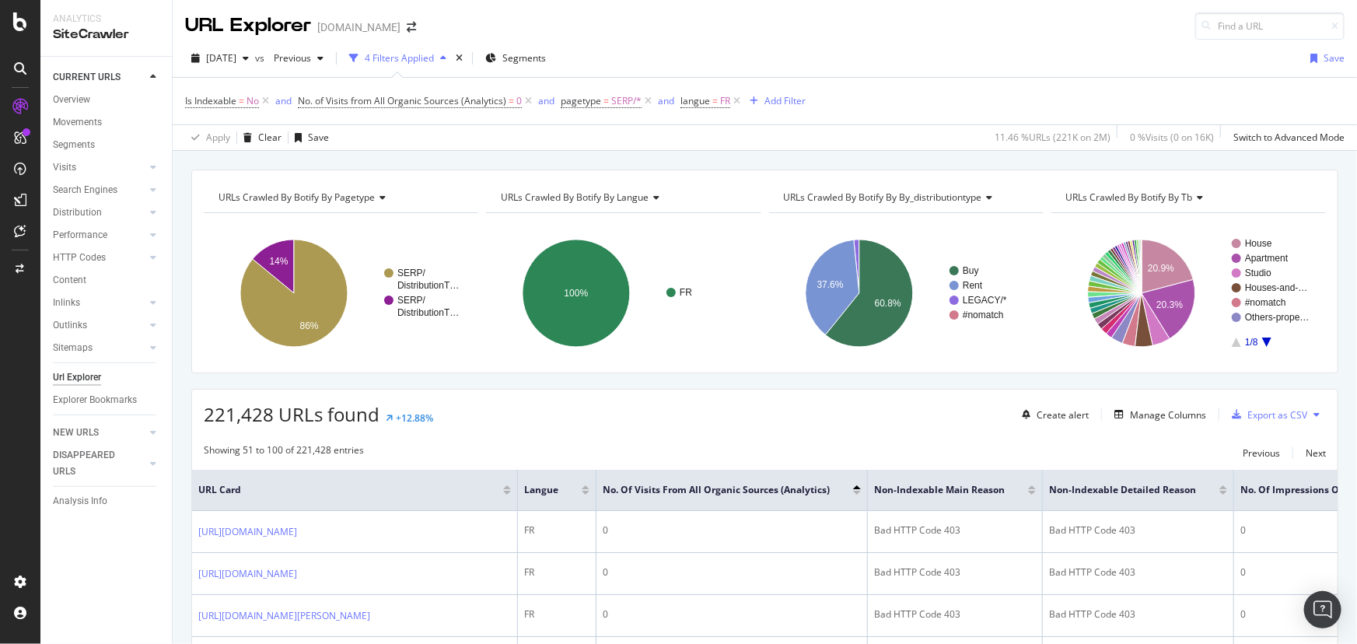
scroll to position [212, 0]
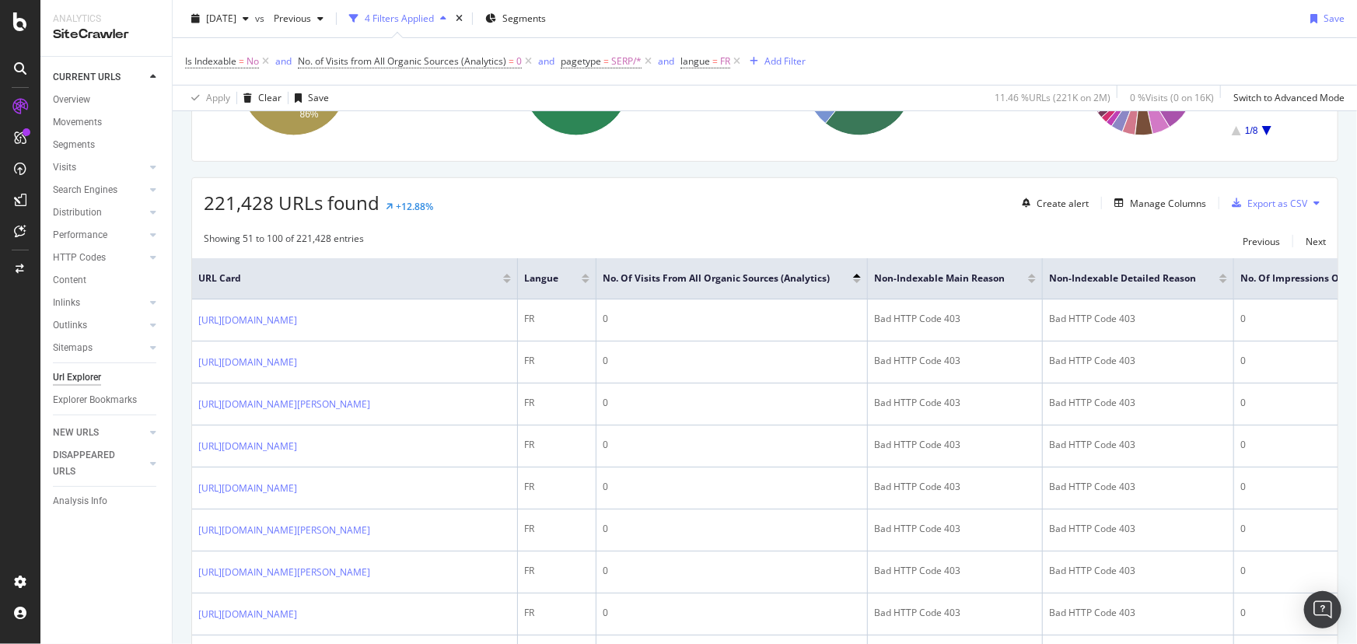
click at [861, 275] on div at bounding box center [857, 276] width 8 height 4
click at [861, 280] on div at bounding box center [857, 281] width 8 height 4
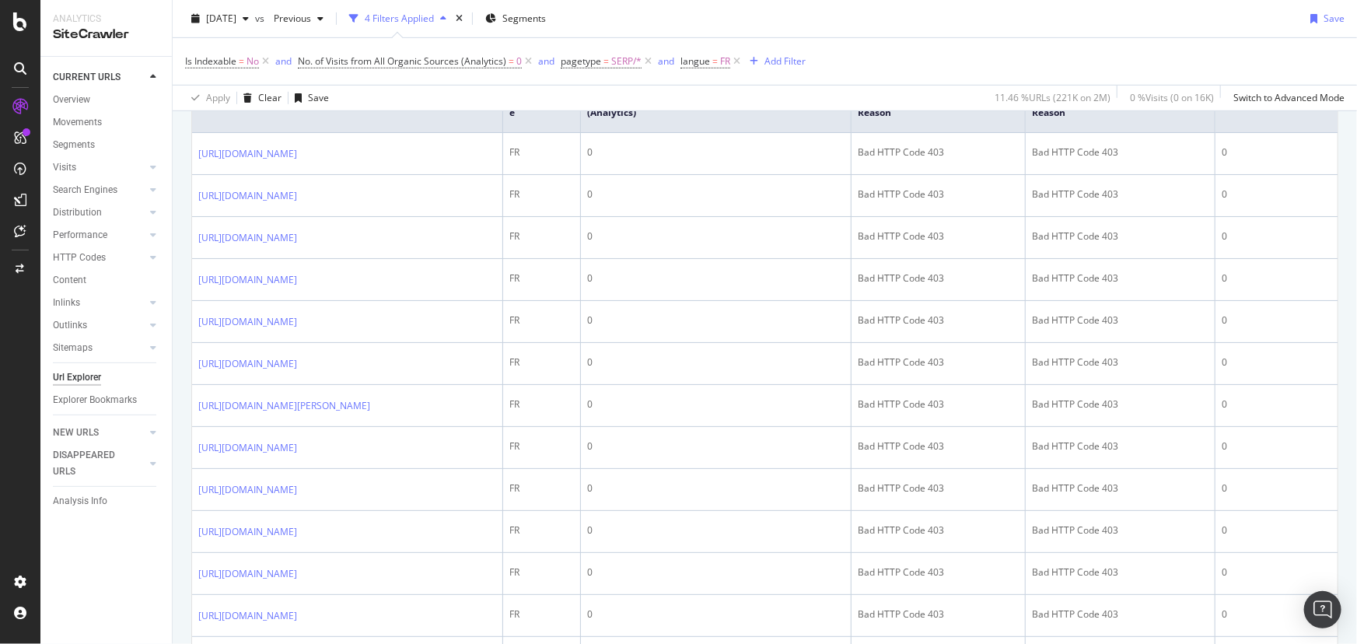
scroll to position [249, 0]
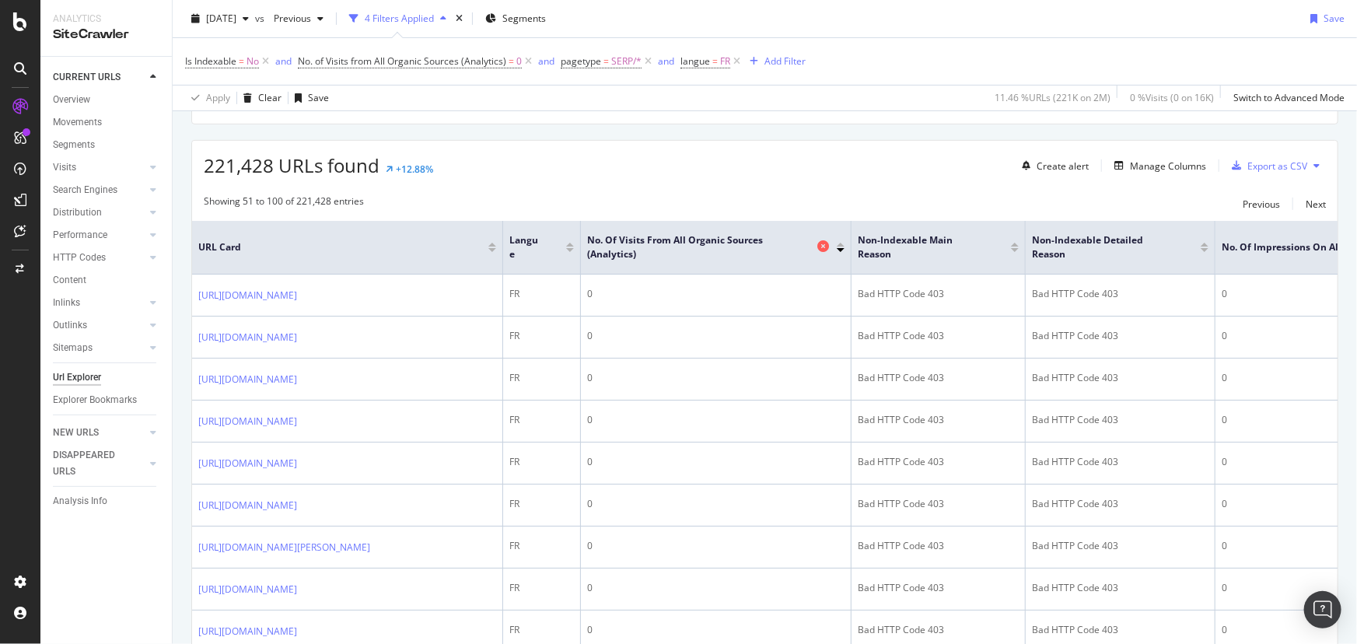
click at [821, 247] on icon at bounding box center [824, 246] width 12 height 12
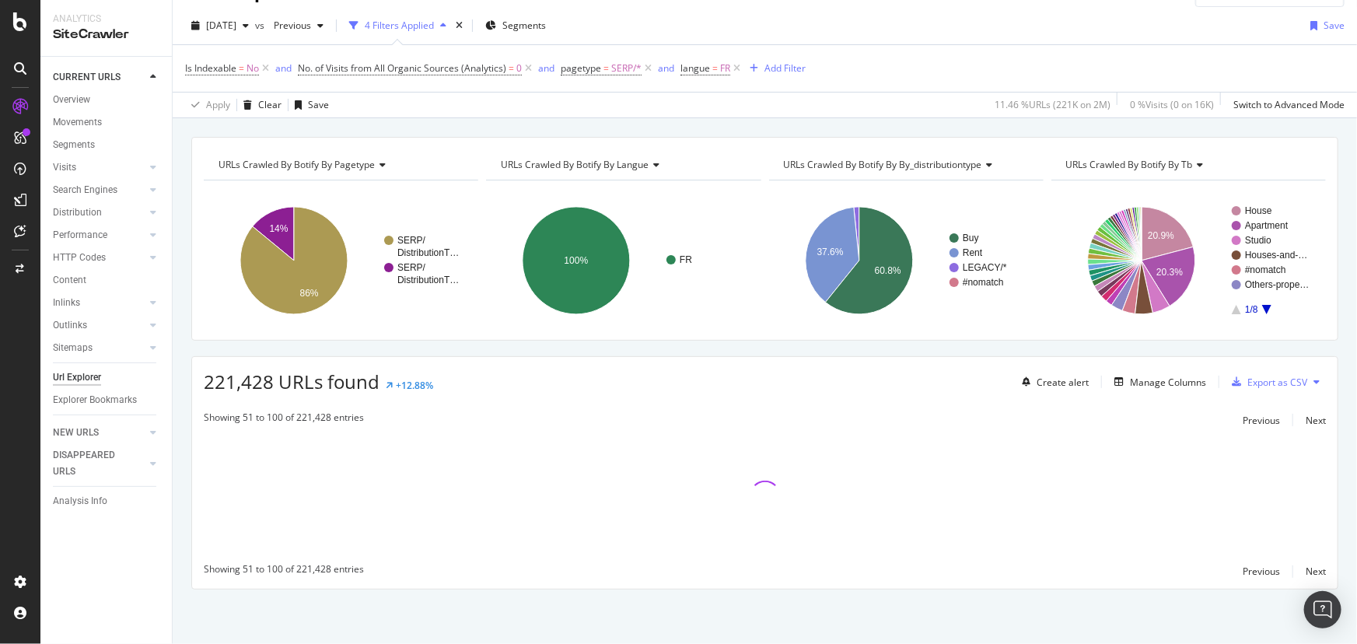
scroll to position [32, 0]
click at [527, 66] on icon at bounding box center [528, 69] width 13 height 16
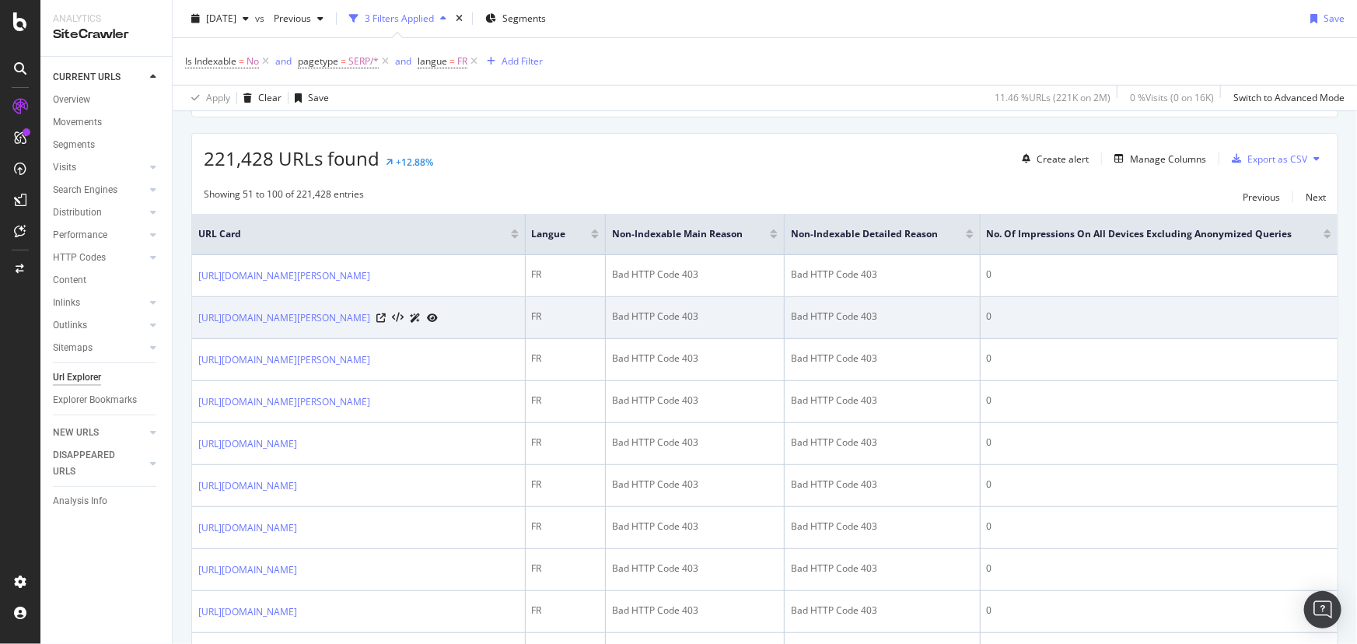
scroll to position [282, 0]
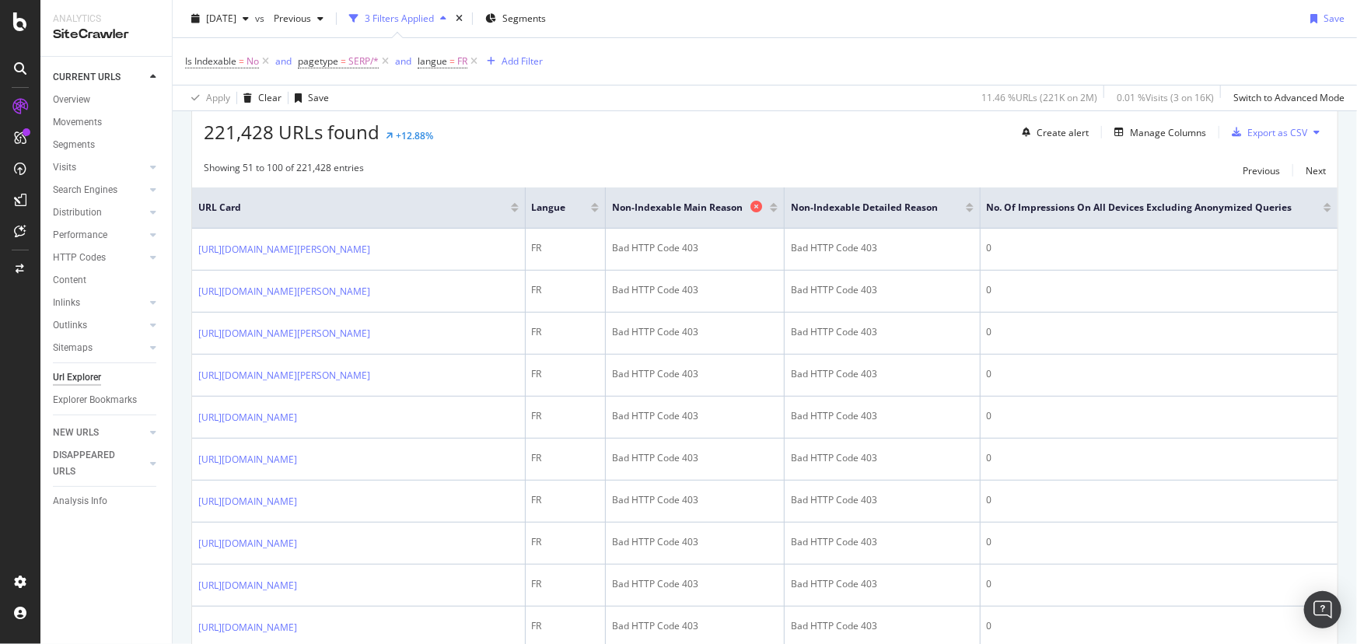
click at [762, 206] on icon at bounding box center [757, 207] width 12 height 12
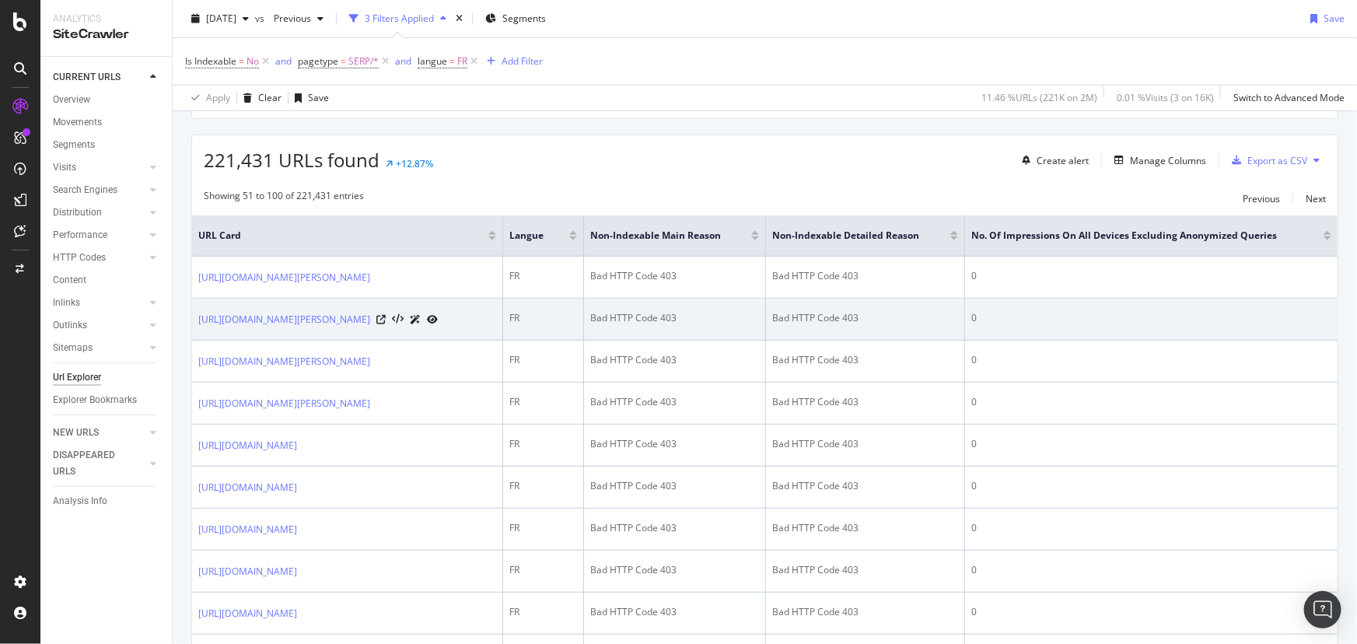
scroll to position [249, 0]
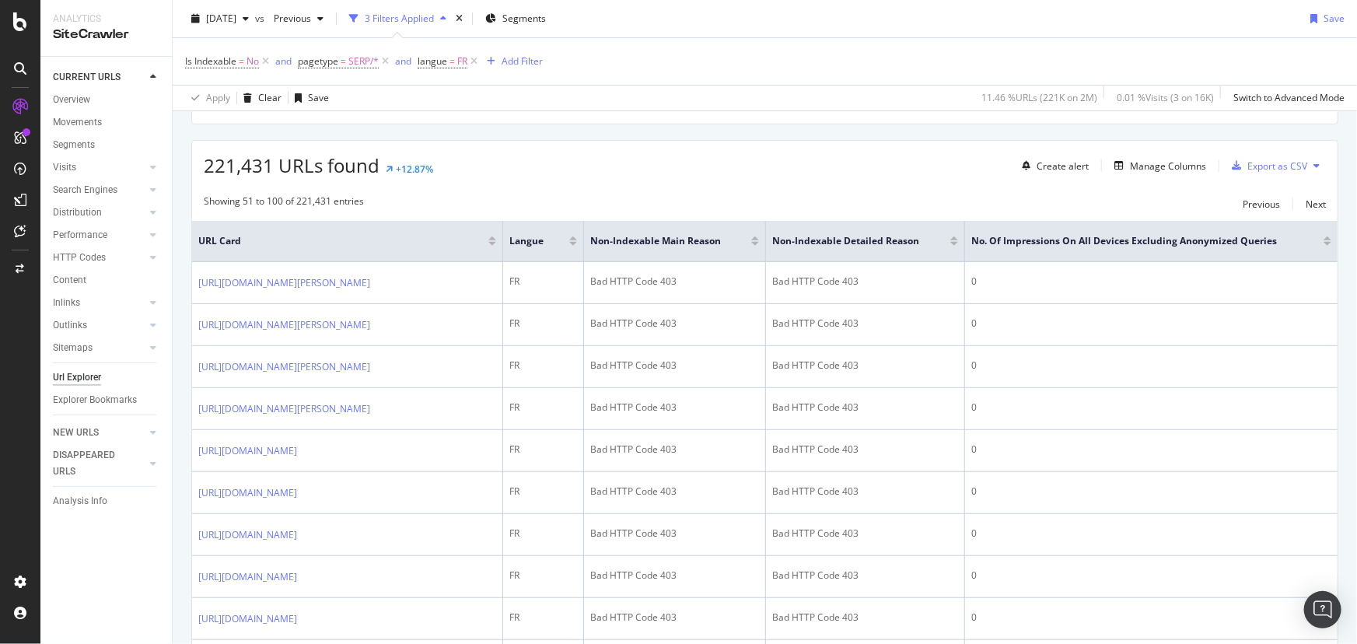
click at [1324, 242] on div at bounding box center [1328, 244] width 8 height 4
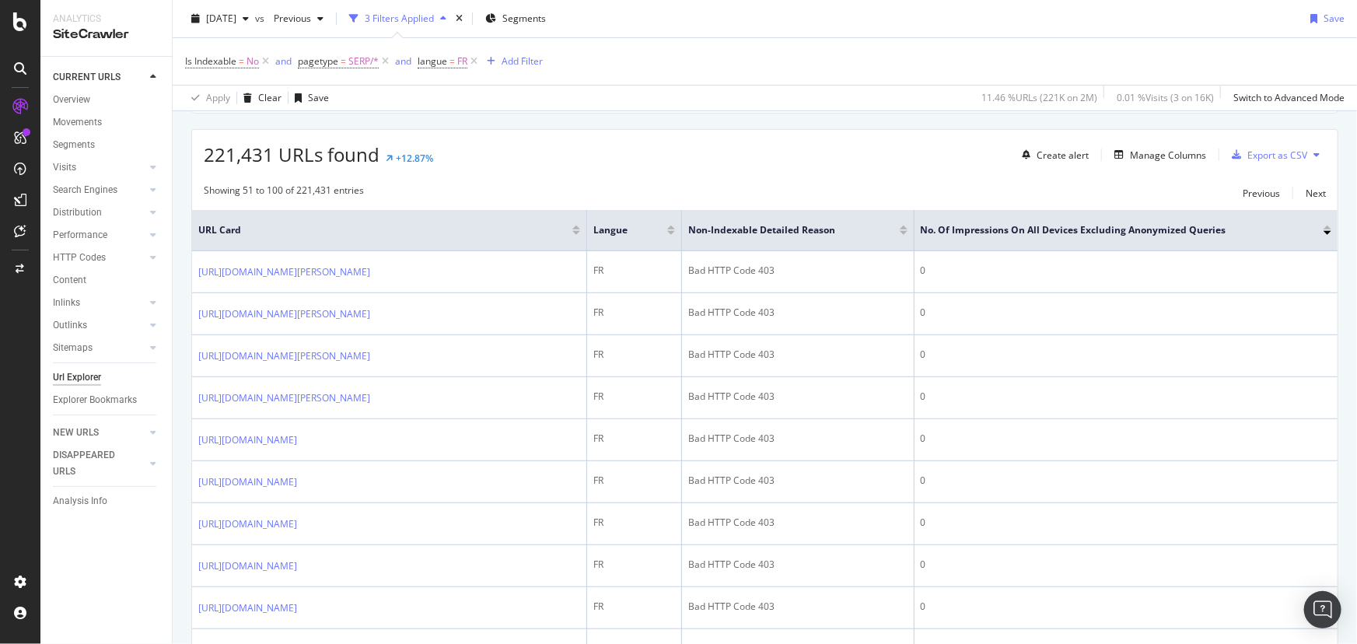
scroll to position [75, 0]
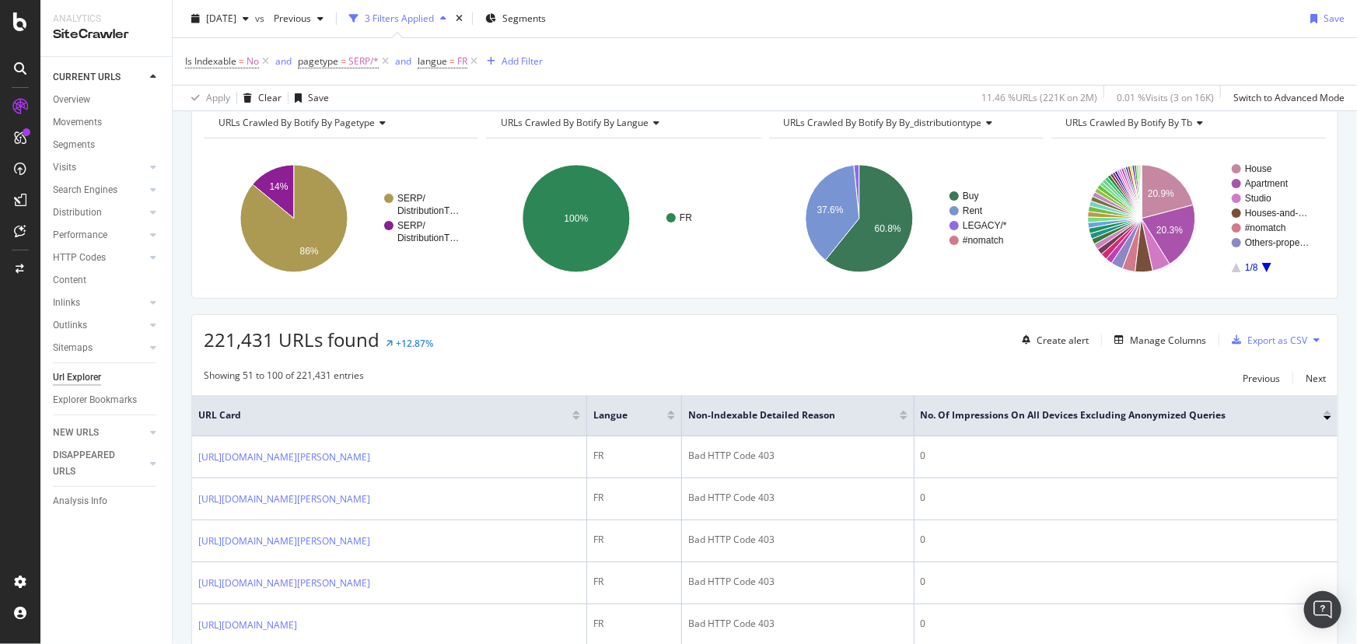
click at [1324, 414] on div at bounding box center [1328, 413] width 8 height 4
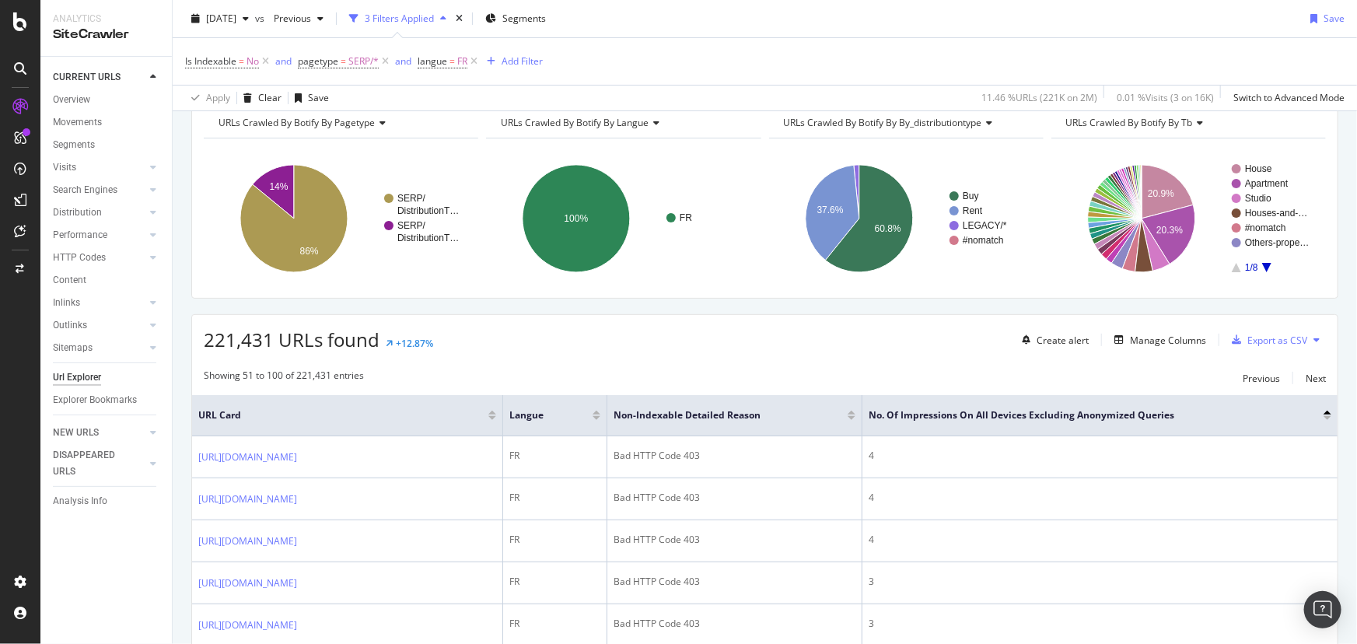
scroll to position [287, 0]
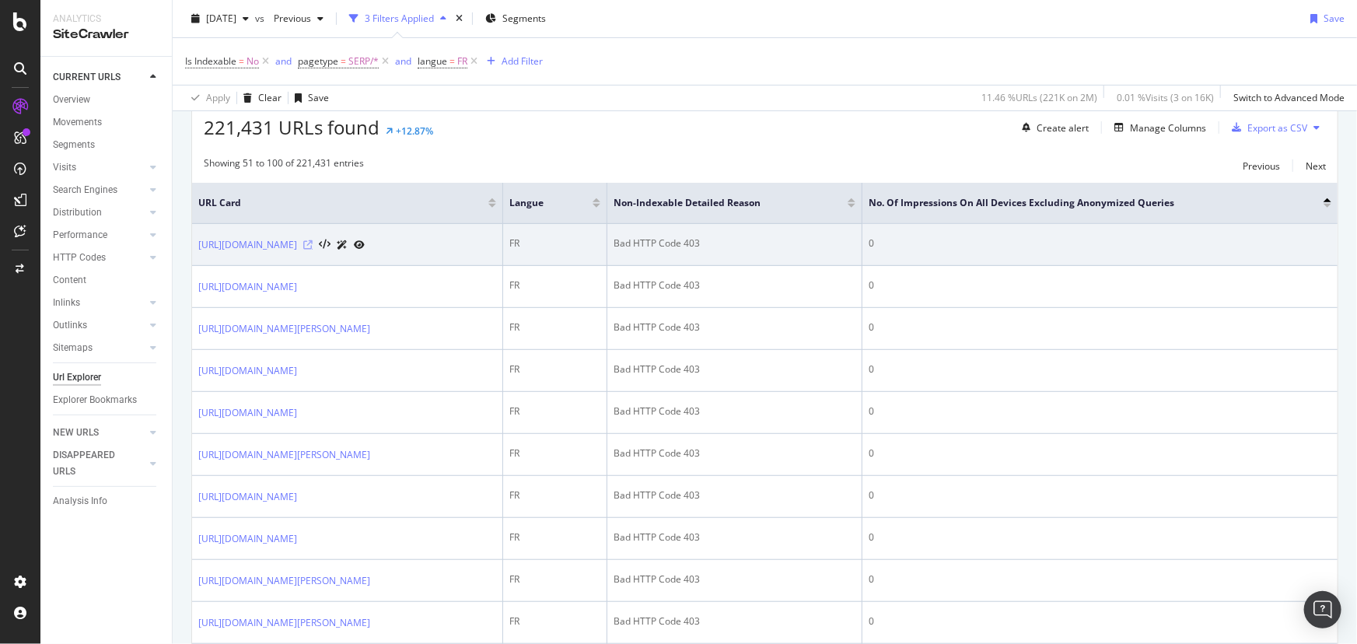
click at [313, 250] on icon at bounding box center [307, 244] width 9 height 9
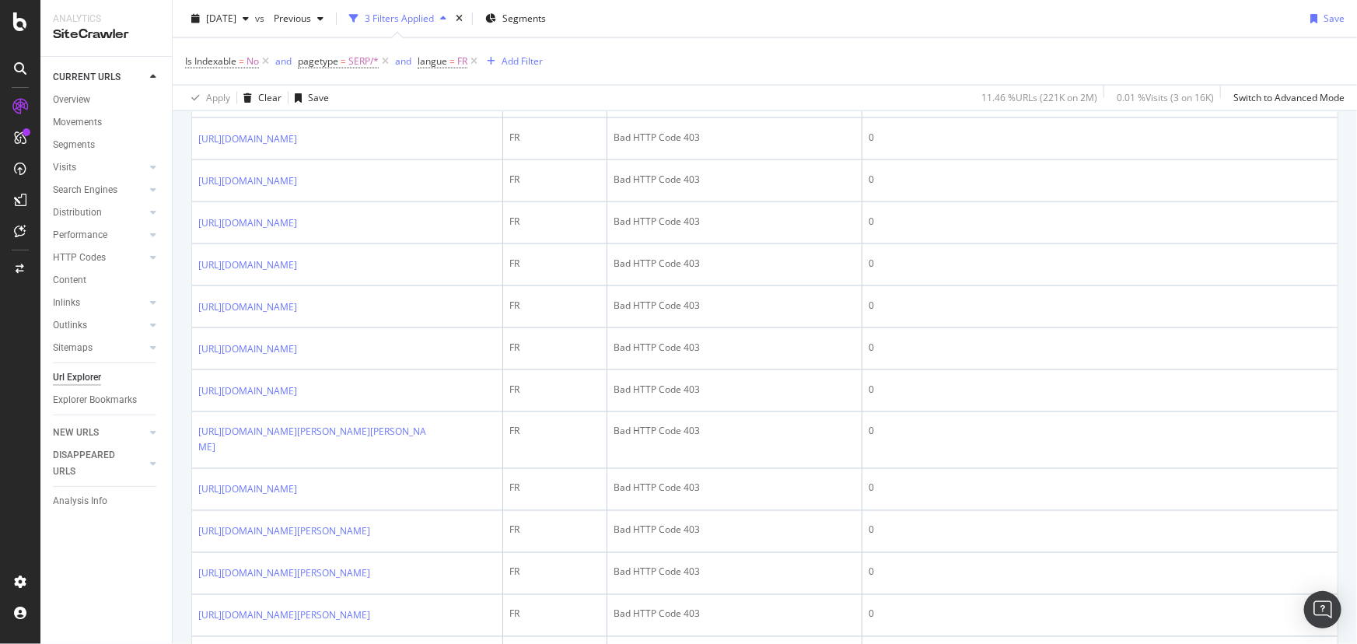
scroll to position [1418, 0]
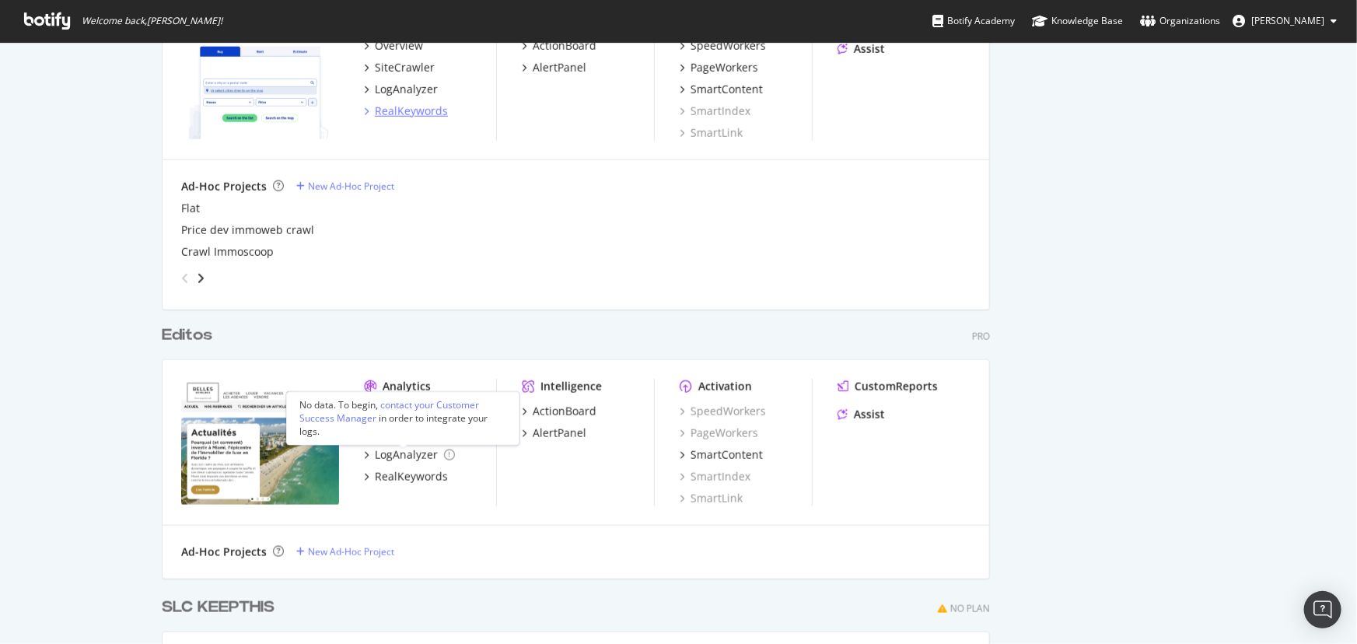
scroll to position [3418, 0]
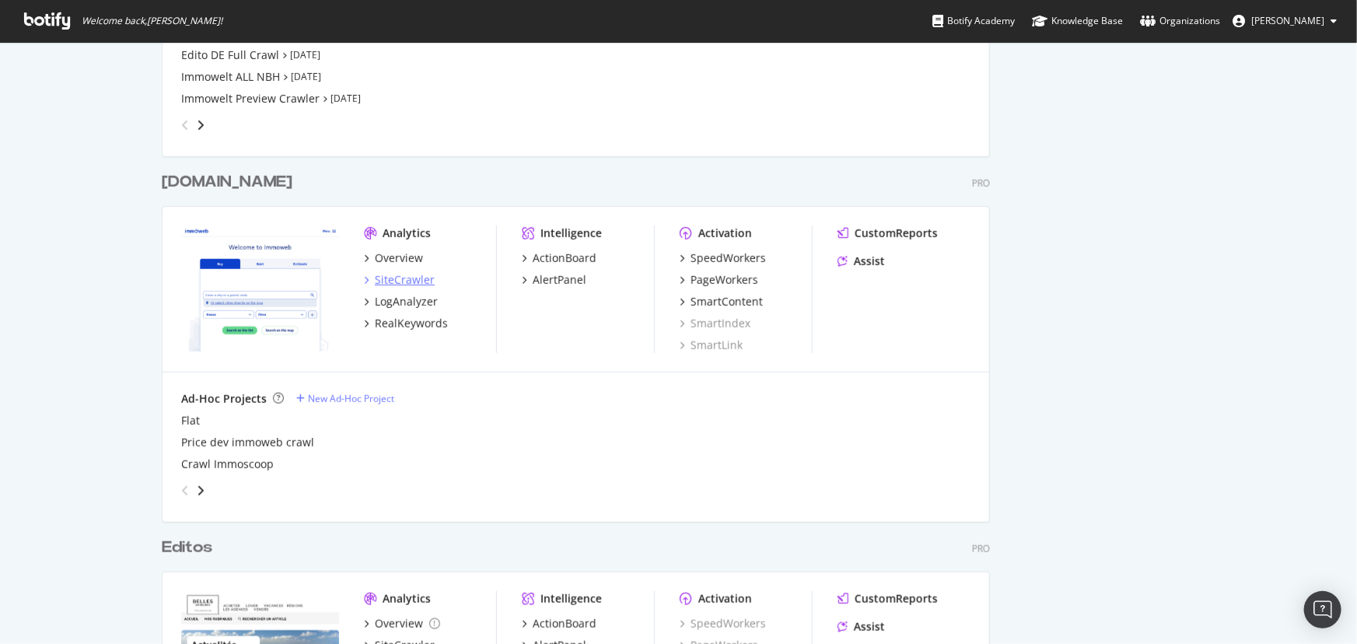
click at [405, 278] on div "SiteCrawler" at bounding box center [405, 280] width 60 height 16
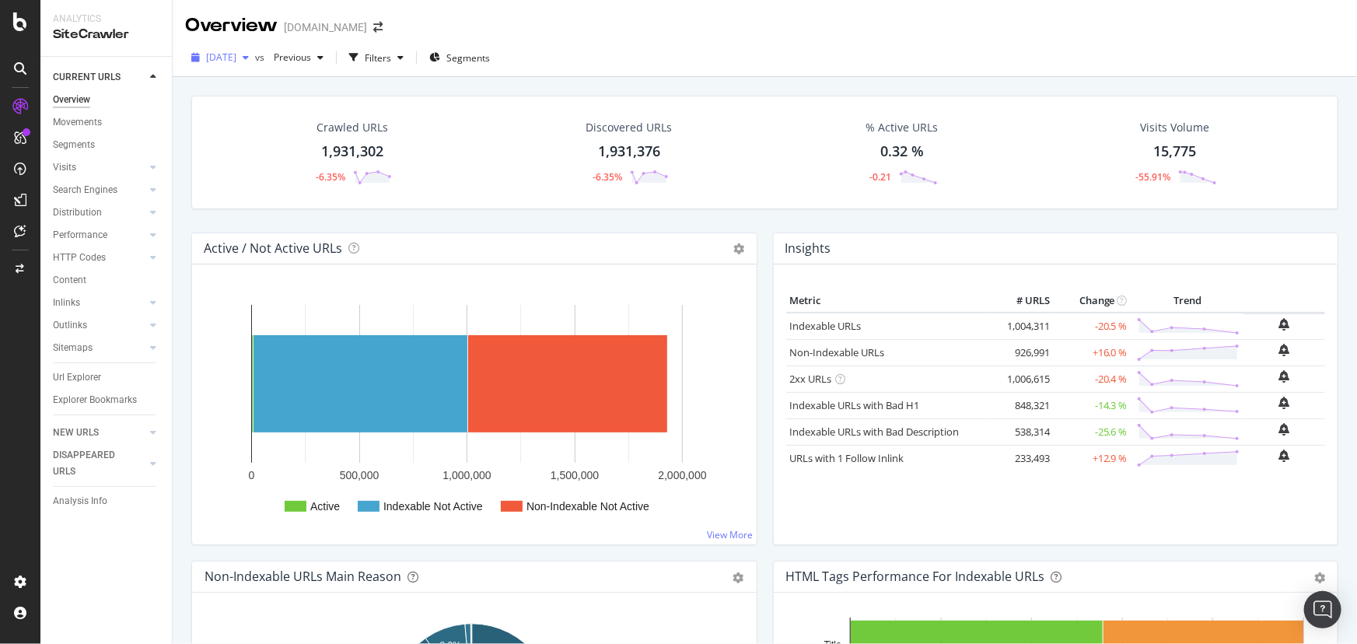
click at [236, 58] on span "2025 Aug. 29th" at bounding box center [221, 57] width 30 height 13
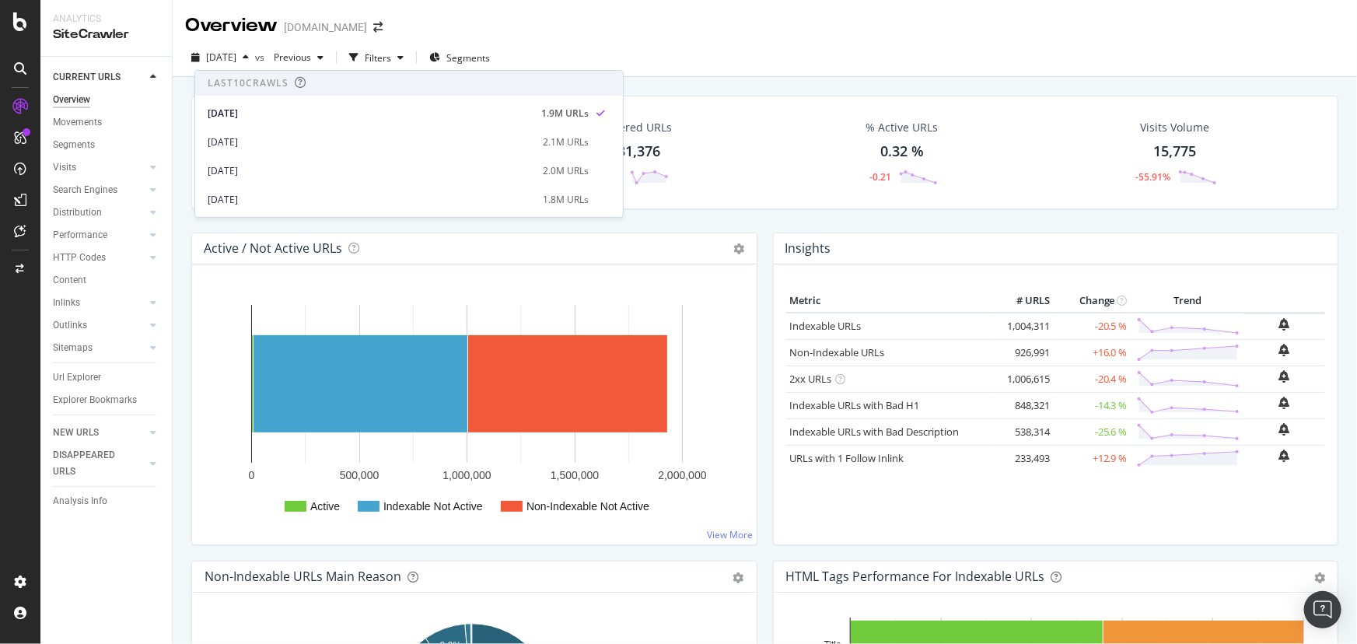
click at [271, 126] on div "2025 Aug. 1st 2.1M URLs" at bounding box center [409, 138] width 428 height 29
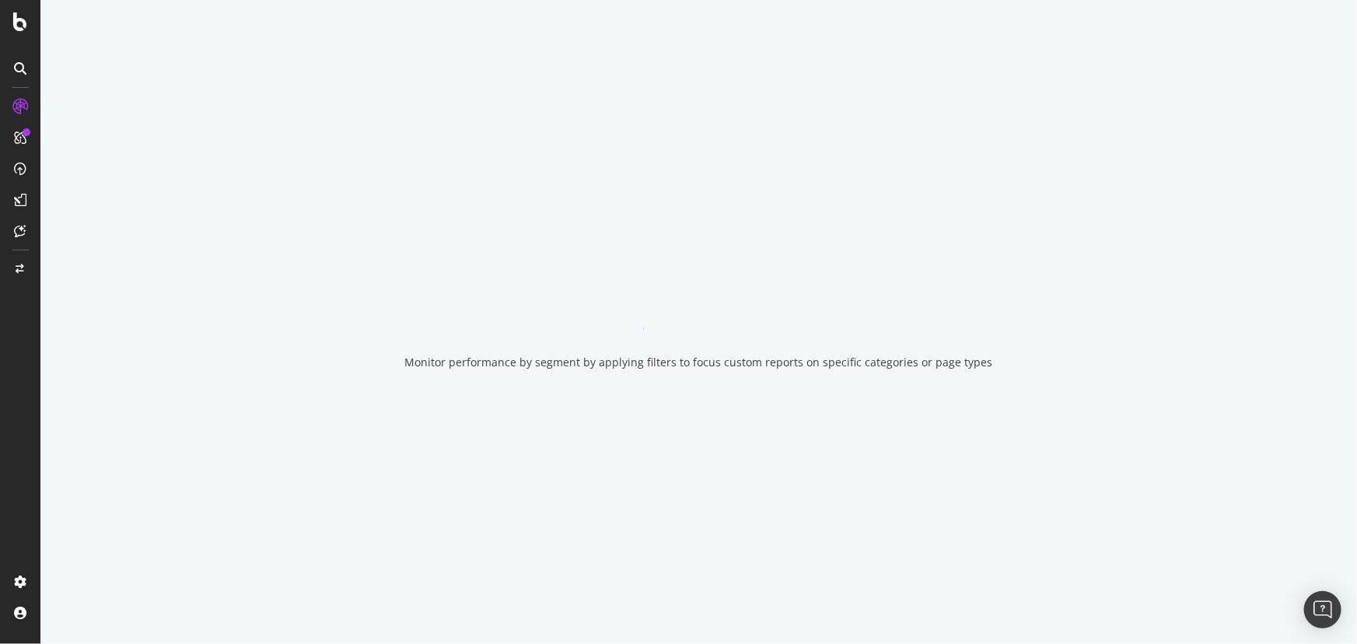
click at [272, 135] on div "Monitor performance by segment by applying filters to focus custom reports on s…" at bounding box center [698, 322] width 1317 height 644
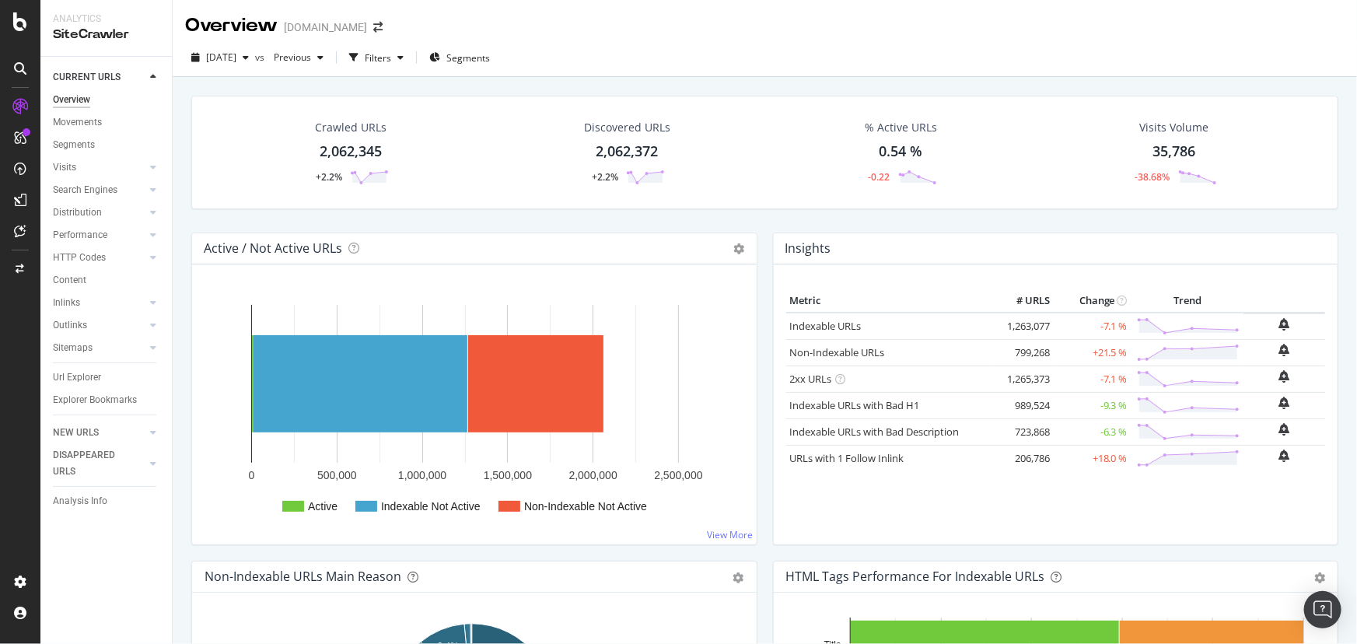
drag, startPoint x: 85, startPoint y: 374, endPoint x: 556, endPoint y: 175, distance: 511.7
click at [85, 374] on div "Url Explorer" at bounding box center [77, 377] width 48 height 16
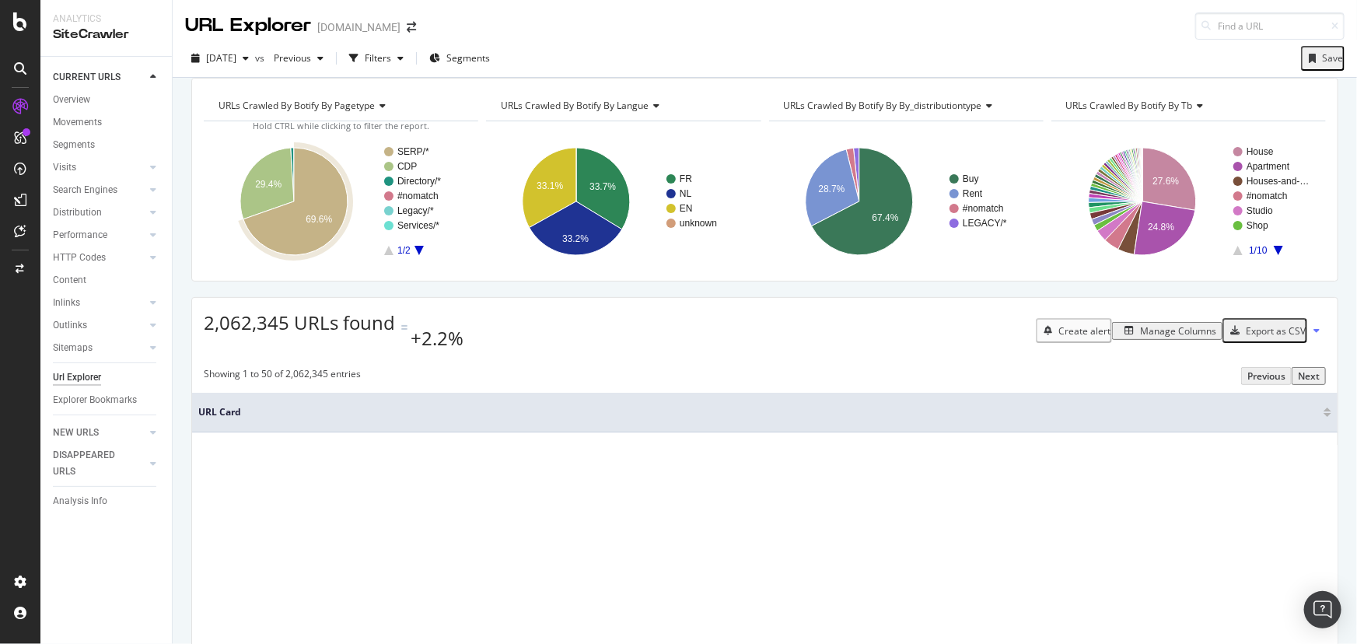
click at [313, 249] on icon "A chart." at bounding box center [295, 201] width 104 height 107
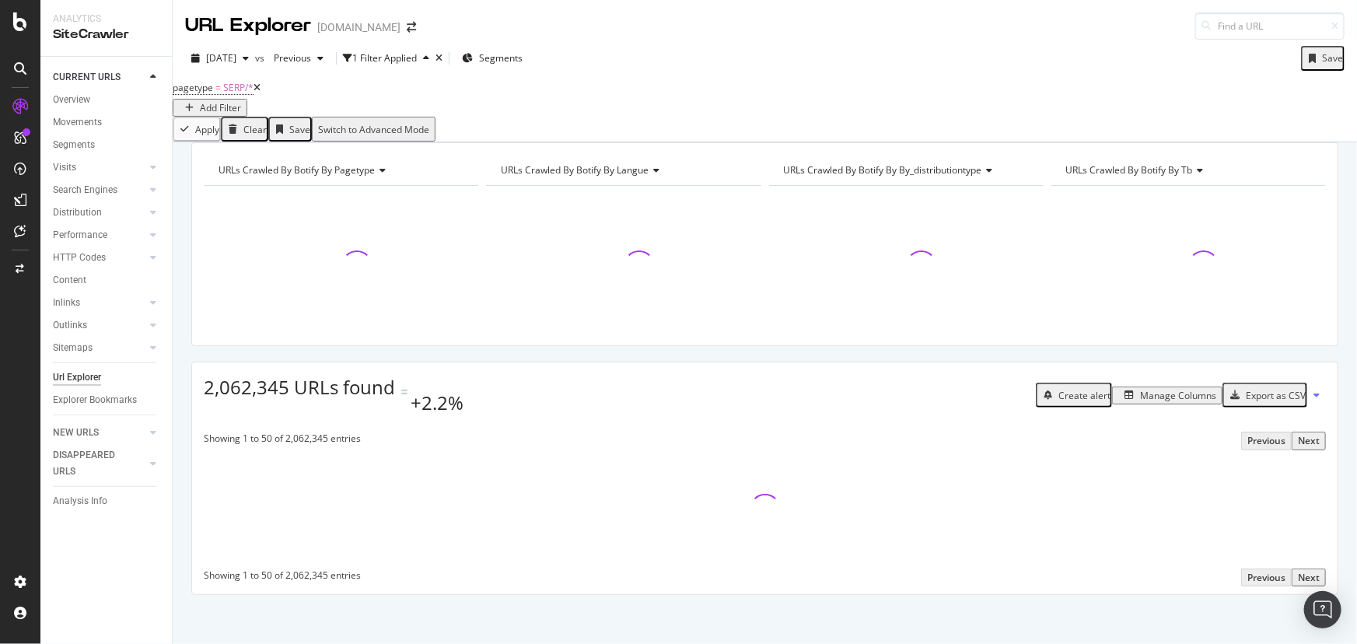
click at [952, 177] on span "URLs Crawled By Botify By by_distributiontype" at bounding box center [883, 169] width 198 height 13
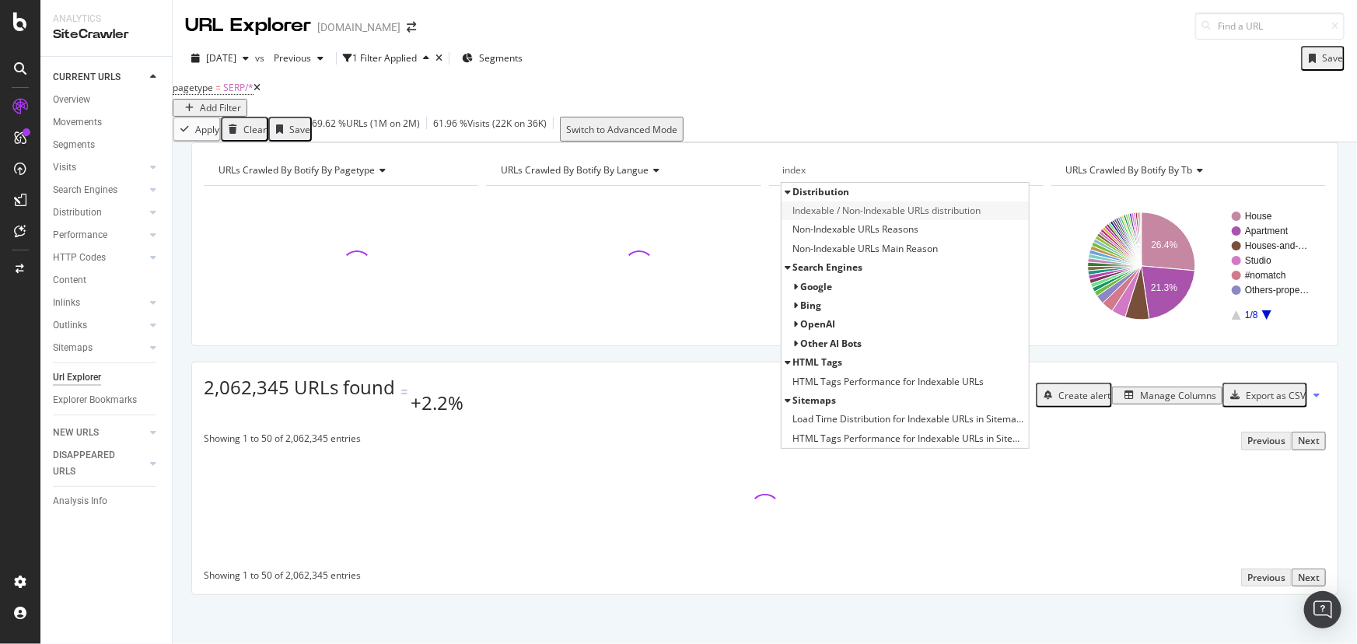
type input "index"
click at [930, 219] on span "Indexable / Non-Indexable URLs distribution" at bounding box center [887, 211] width 188 height 16
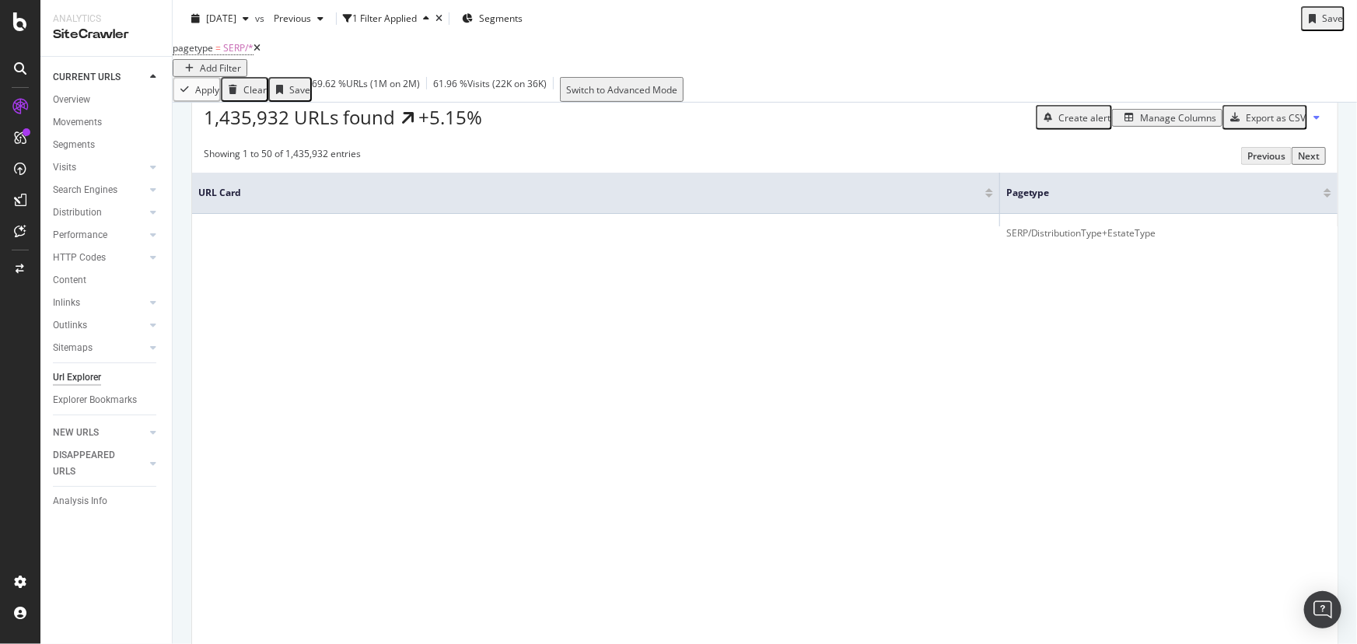
scroll to position [282, 0]
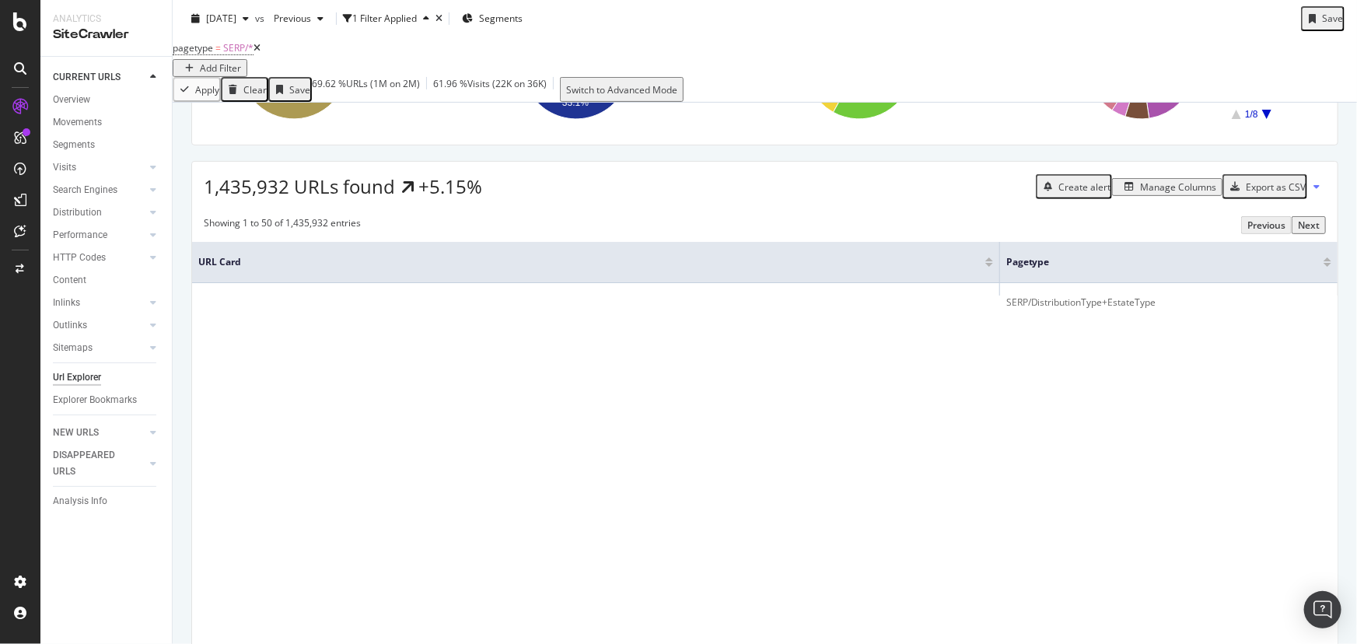
scroll to position [212, 0]
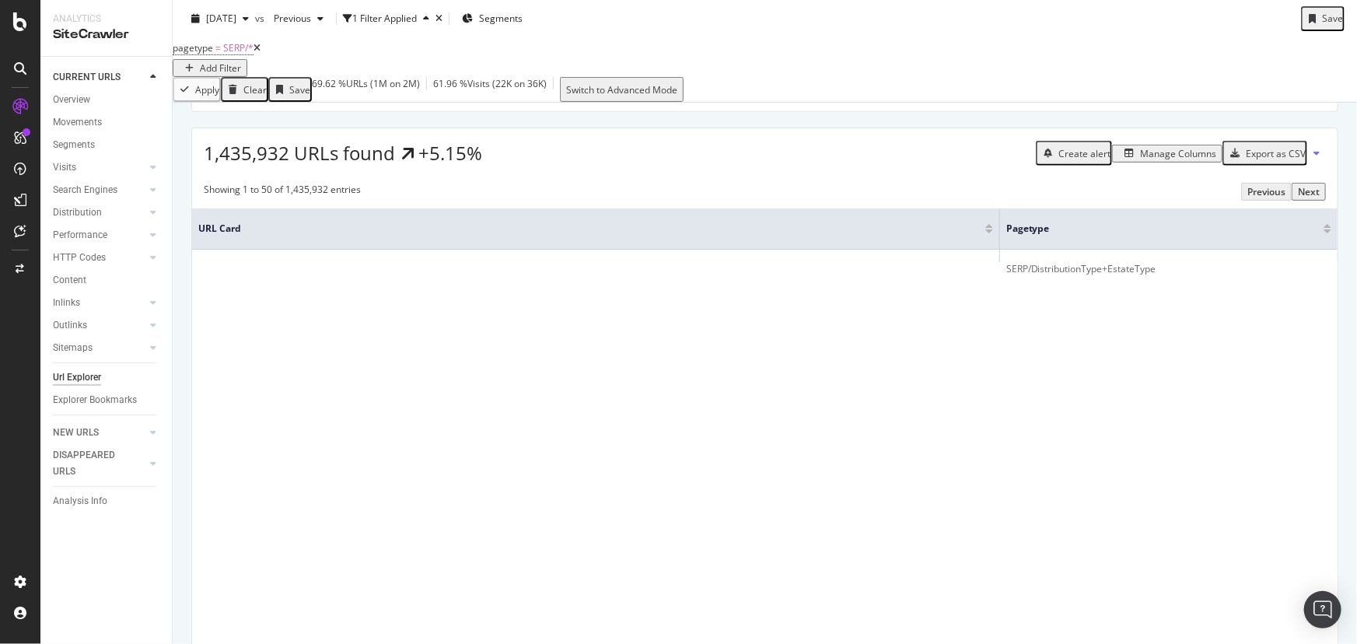
scroll to position [282, 0]
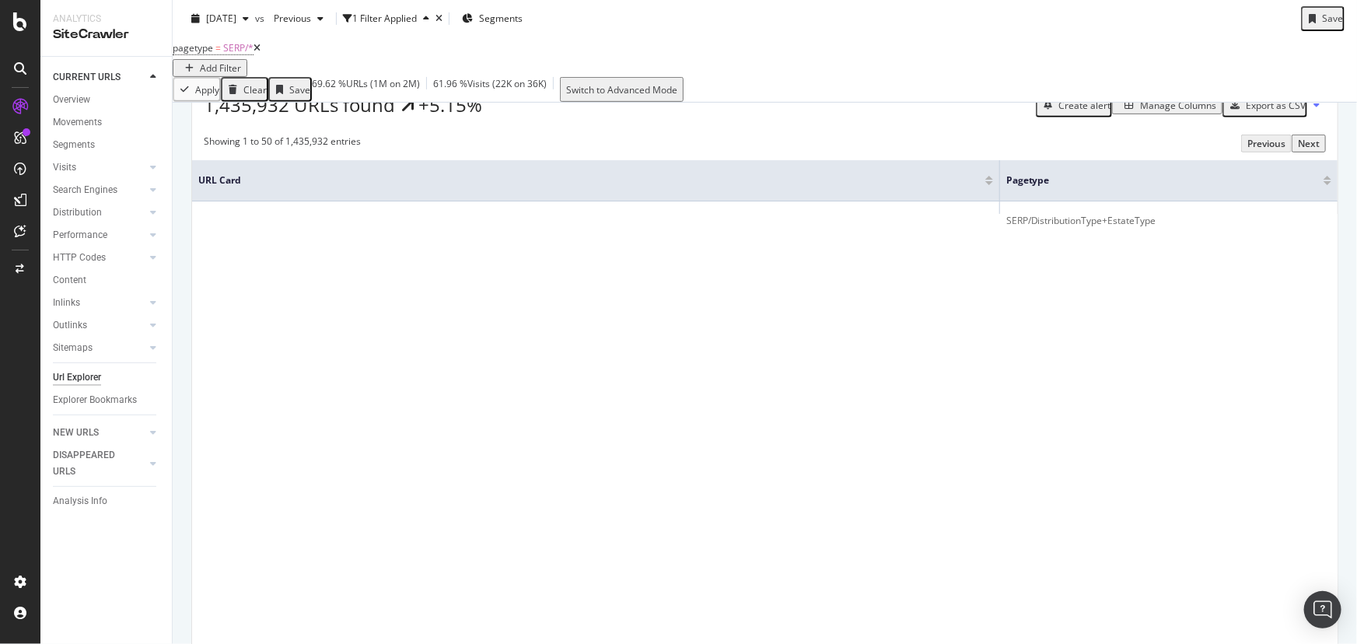
drag, startPoint x: 469, startPoint y: 342, endPoint x: 243, endPoint y: 334, distance: 226.5
copy div "[URL][DOMAIN_NAME]"
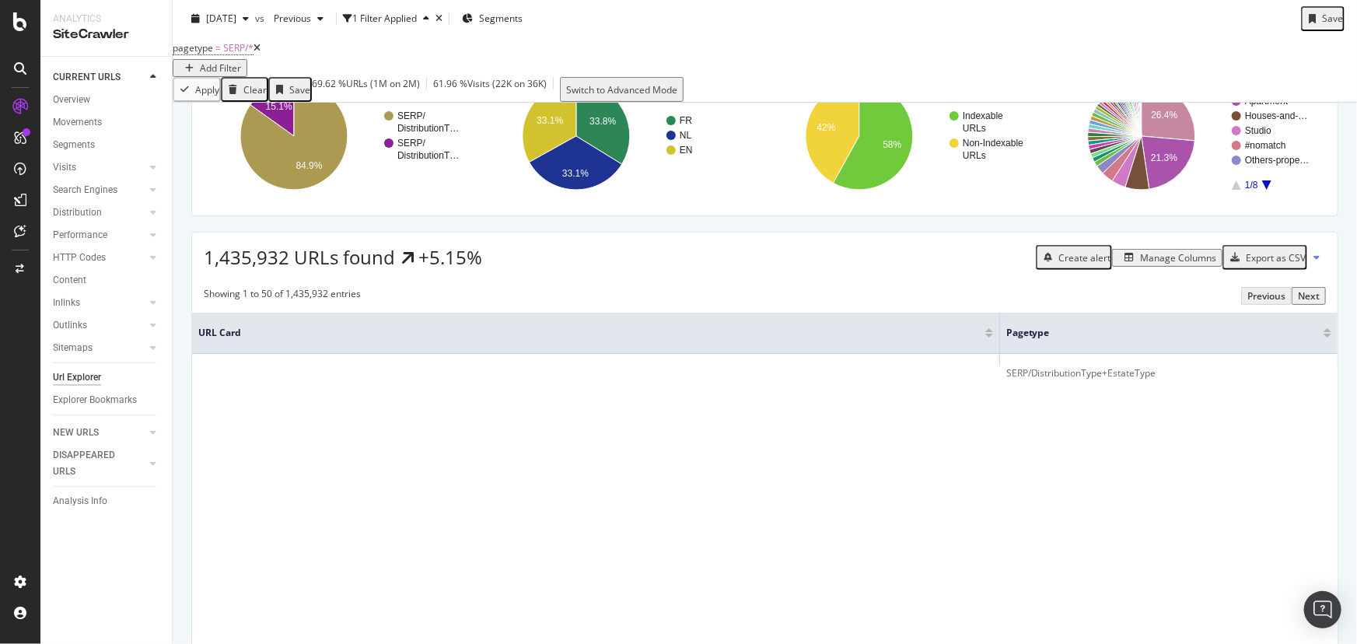
scroll to position [0, 0]
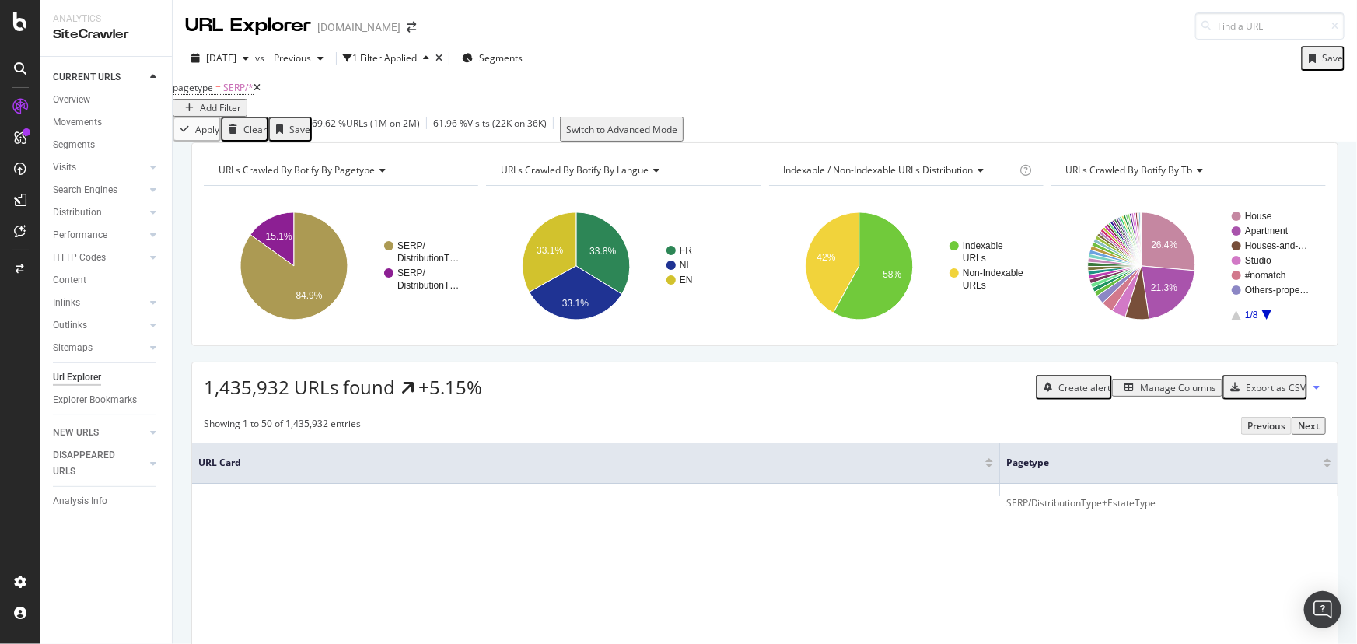
click at [26, 103] on icon at bounding box center [20, 107] width 16 height 16
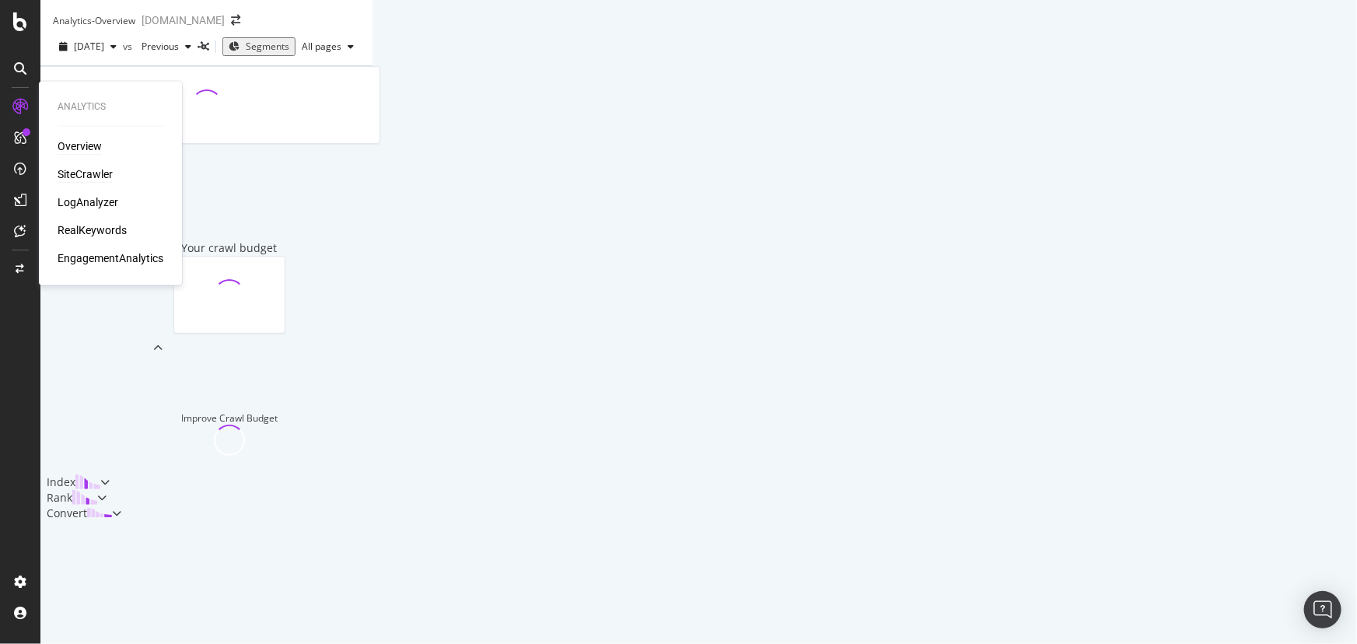
click at [89, 168] on div "SiteCrawler" at bounding box center [85, 175] width 55 height 16
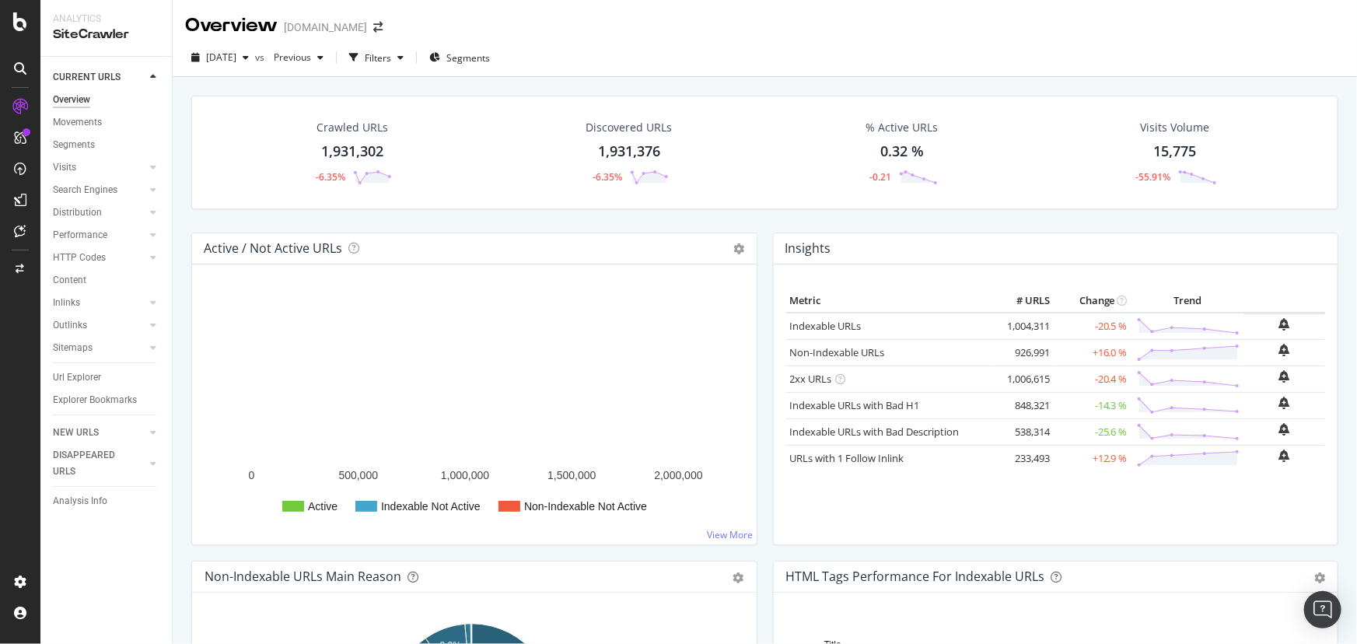
scroll to position [141, 0]
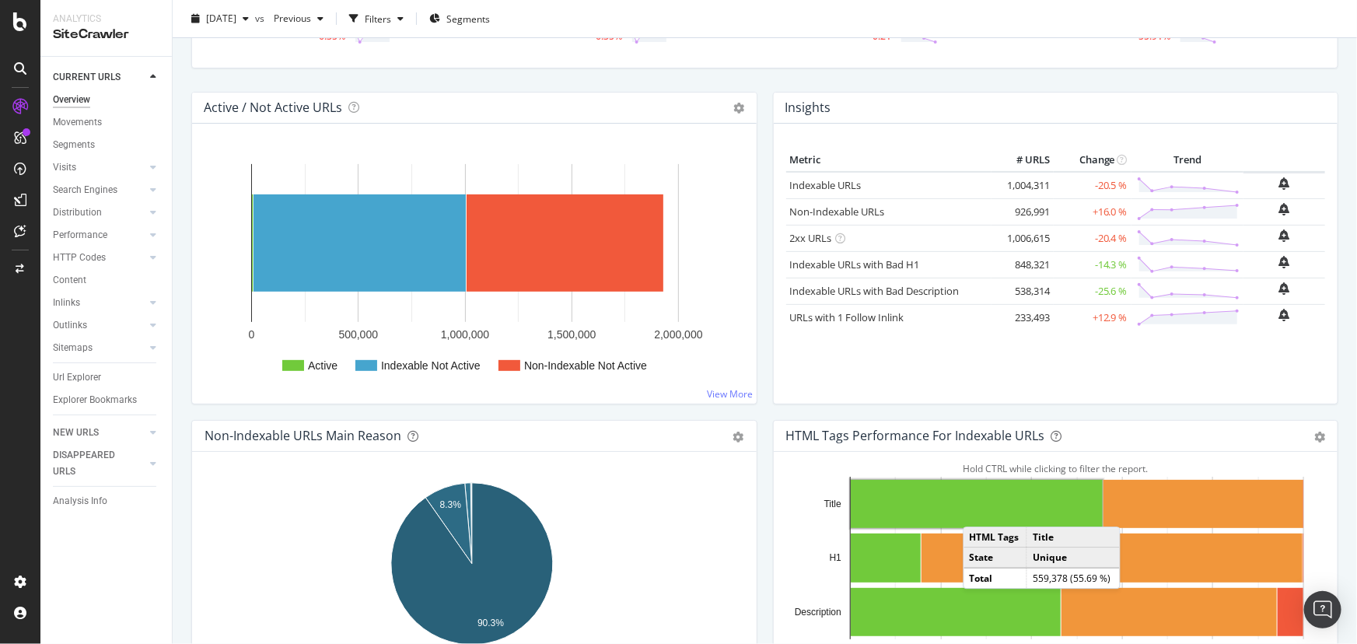
click at [1007, 212] on td "926,991" at bounding box center [1023, 211] width 62 height 26
click at [823, 209] on link "Non-Indexable URLs" at bounding box center [837, 212] width 95 height 14
